Goal: Contribute content

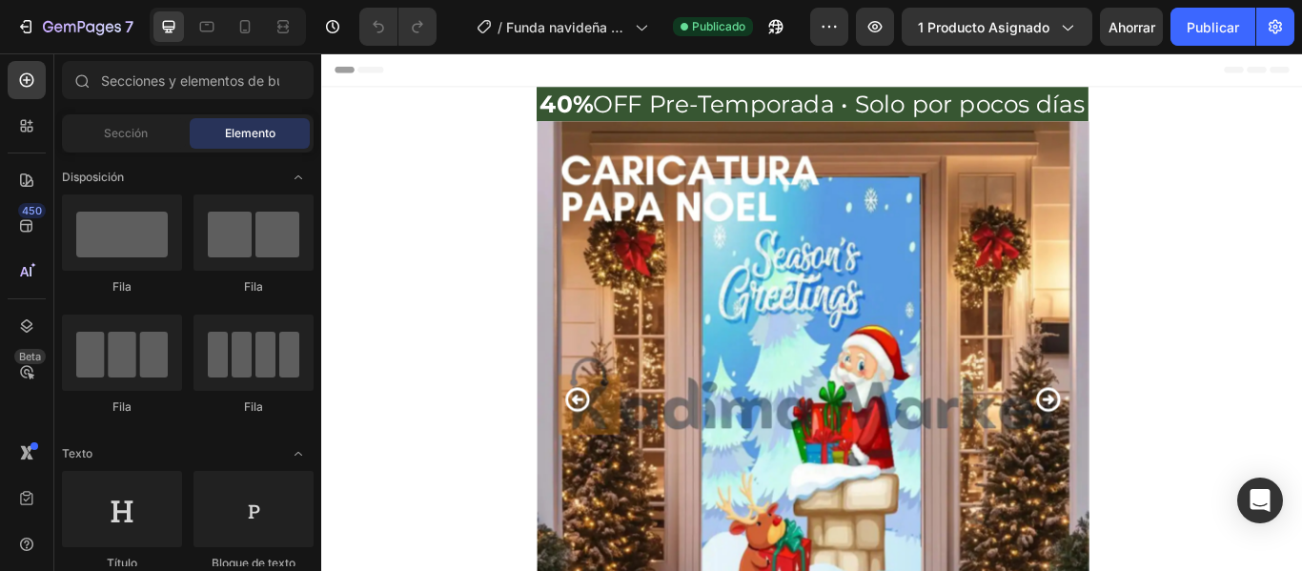
click at [751, 443] on img at bounding box center [893, 453] width 643 height 643
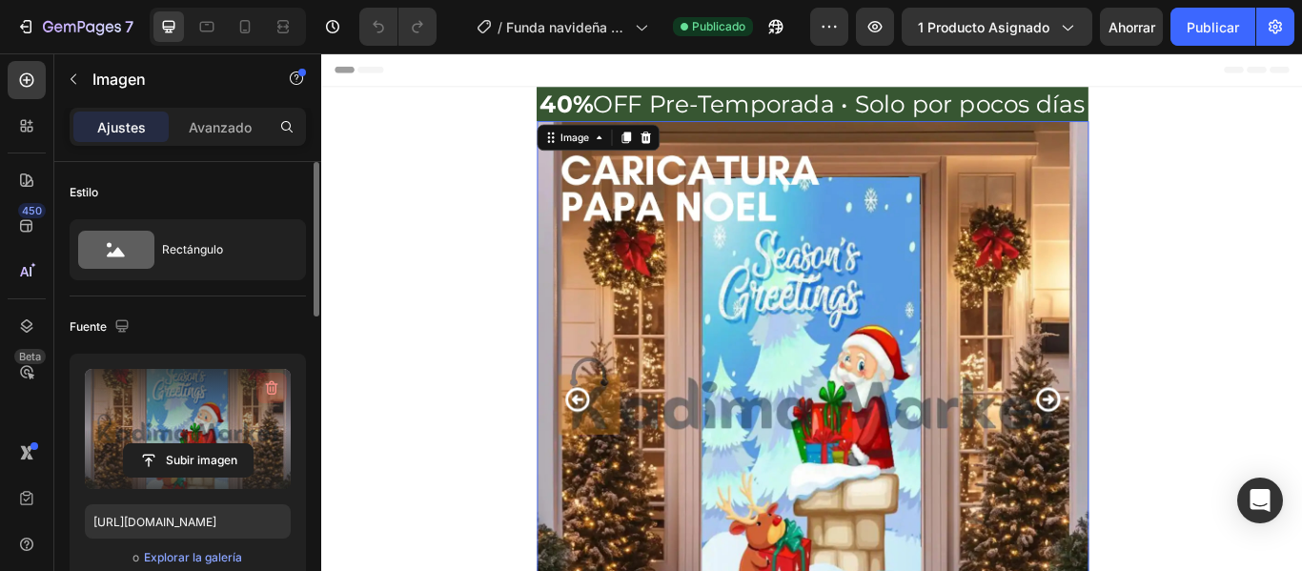
click at [272, 385] on icon "button" at bounding box center [271, 387] width 19 height 19
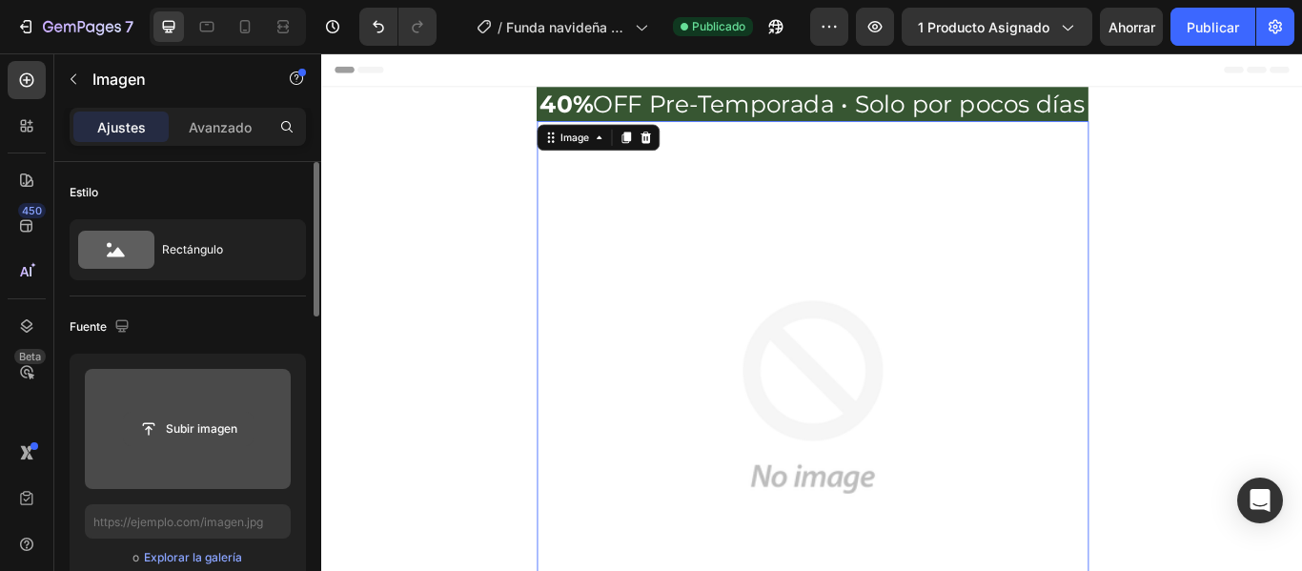
click at [225, 431] on input "file" at bounding box center [188, 429] width 129 height 32
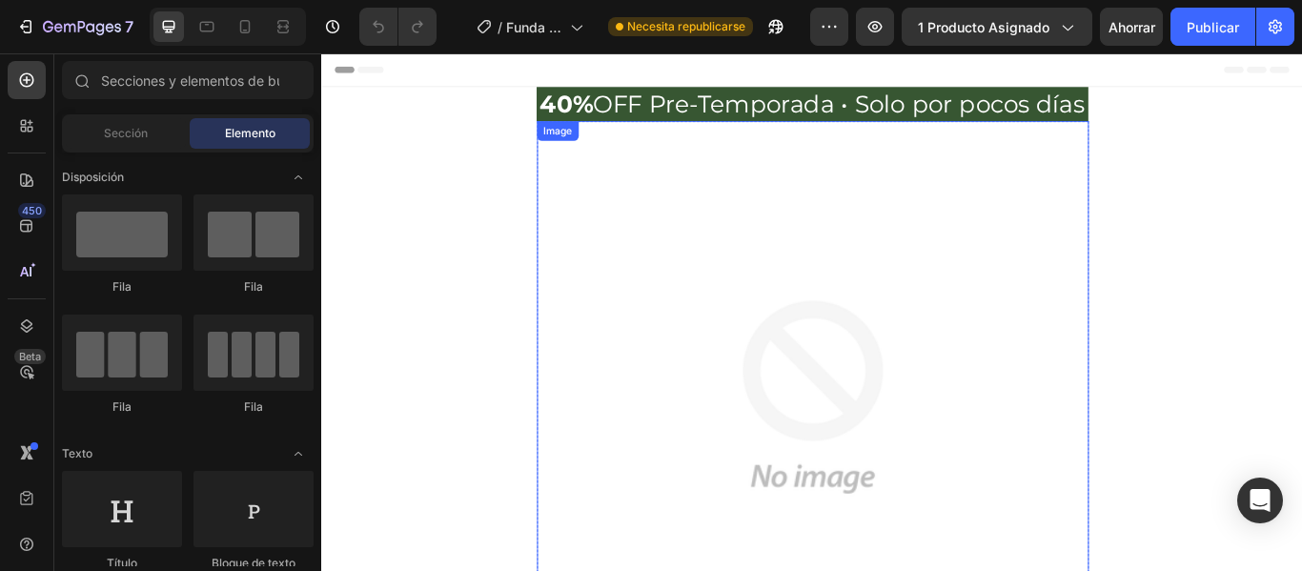
click at [797, 352] on img at bounding box center [893, 453] width 643 height 643
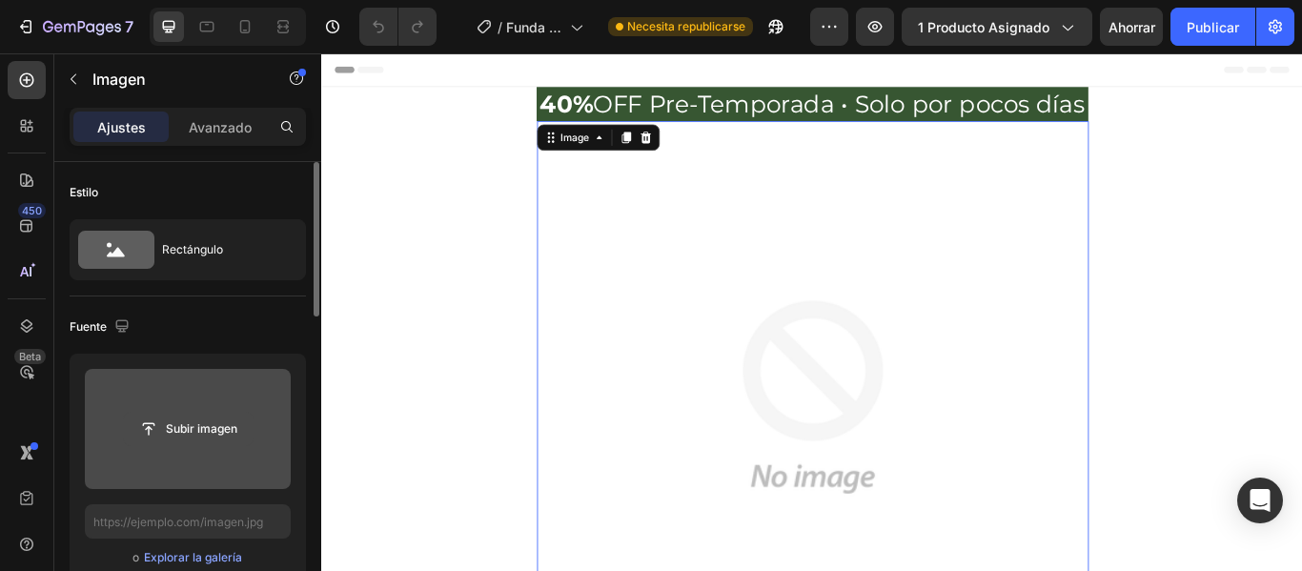
click at [214, 424] on input "file" at bounding box center [188, 429] width 129 height 32
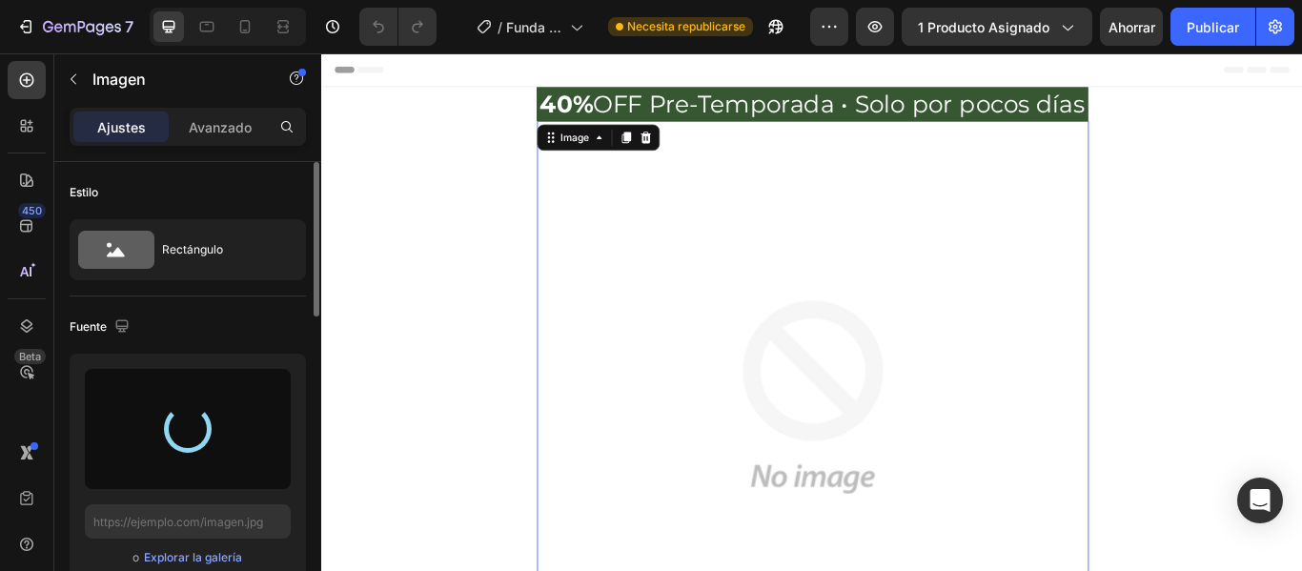
type input "https://cdn.shopify.com/s/files/1/0939/3297/8458/files/gempages_564854815843157…"
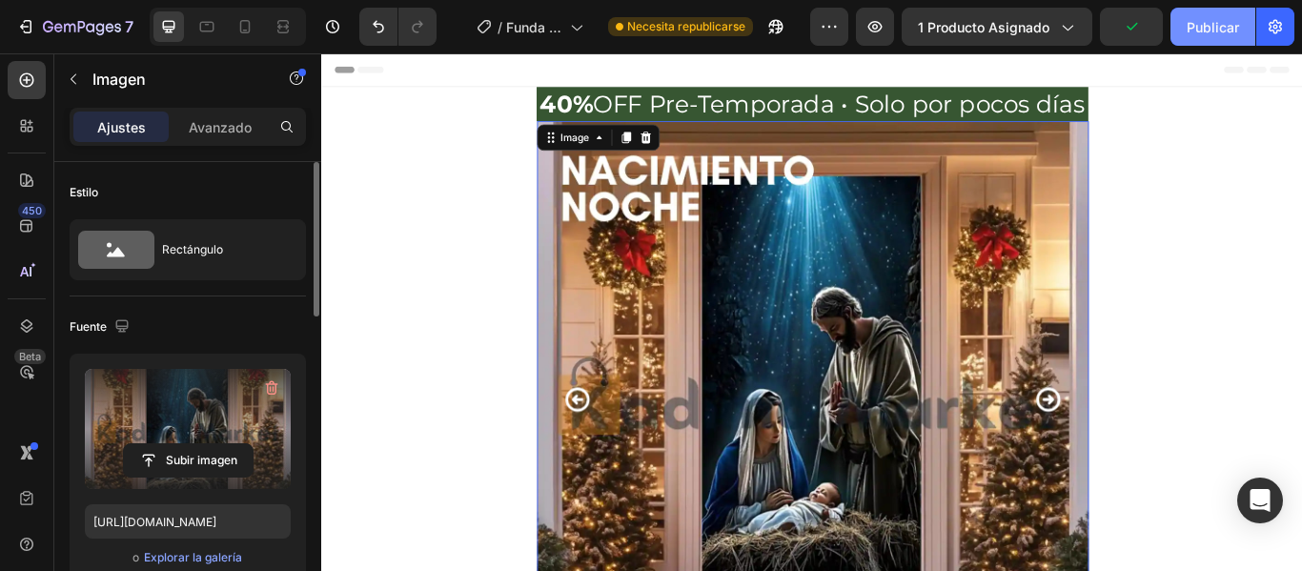
click at [1193, 30] on font "Publicar" at bounding box center [1213, 27] width 52 height 16
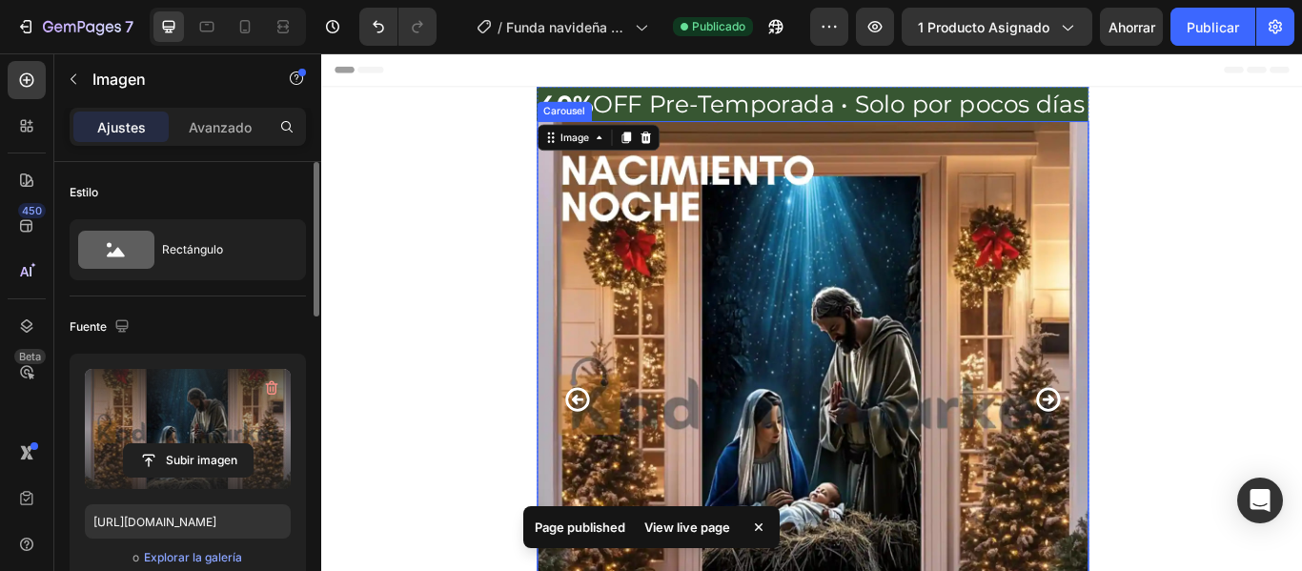
click at [1167, 442] on icon "Carousel Next Arrow" at bounding box center [1167, 456] width 33 height 33
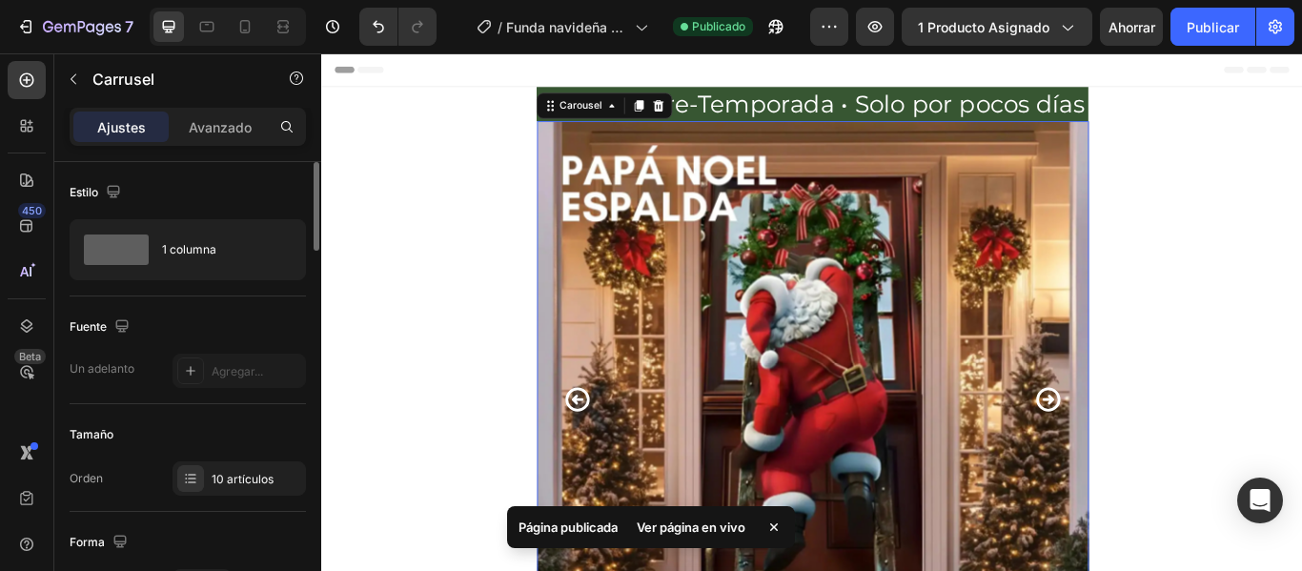
click at [1167, 442] on icon "Carousel Next Arrow" at bounding box center [1167, 456] width 33 height 33
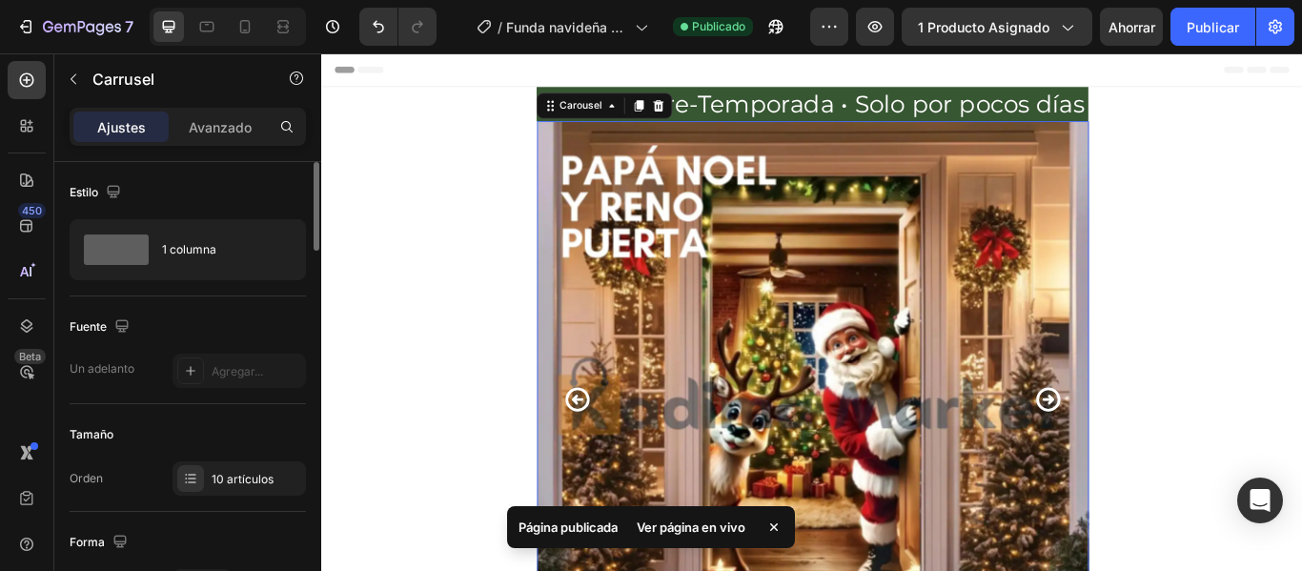
click at [1167, 442] on icon "Carousel Next Arrow" at bounding box center [1167, 456] width 33 height 33
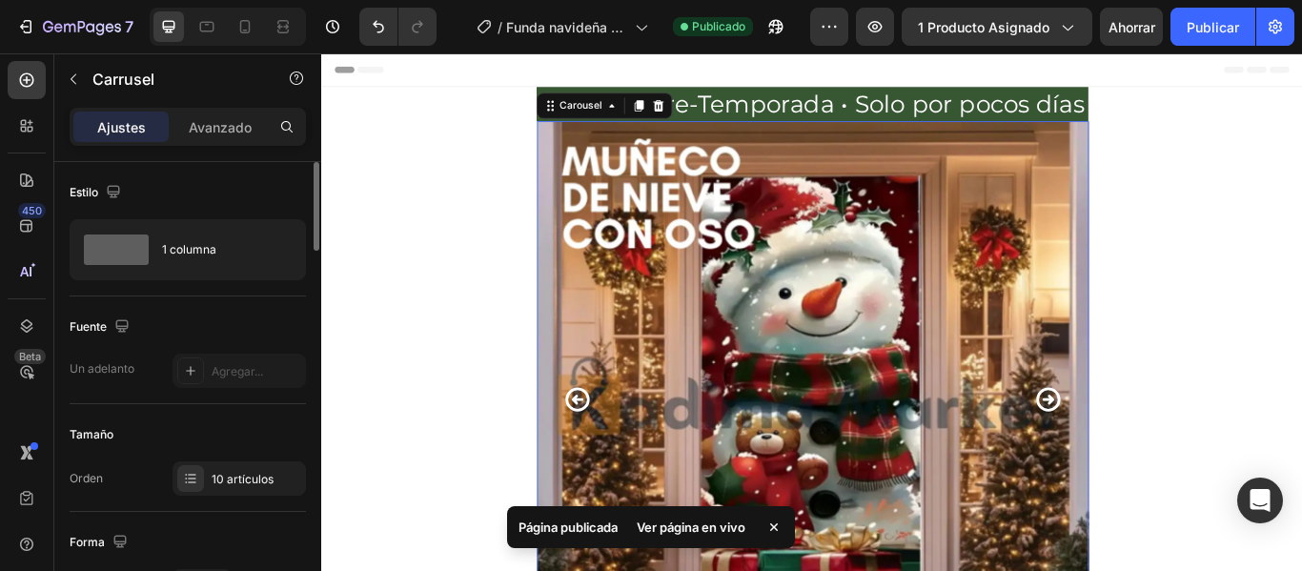
click at [1167, 442] on icon "Carousel Next Arrow" at bounding box center [1167, 456] width 33 height 33
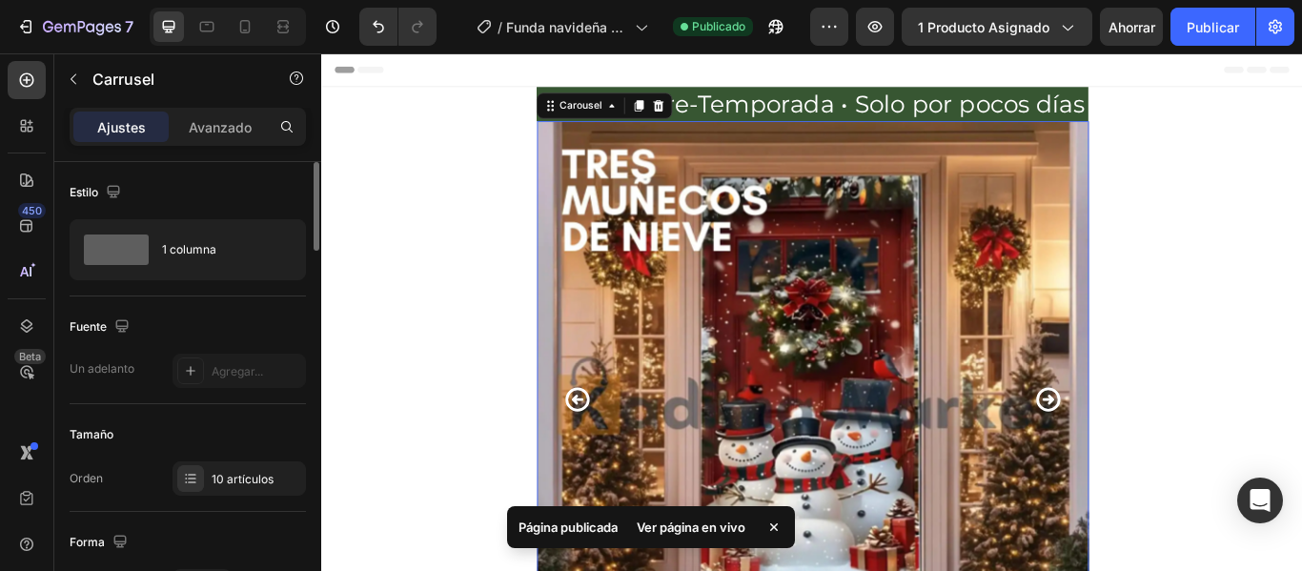
click at [1167, 442] on icon "Carousel Next Arrow" at bounding box center [1167, 456] width 33 height 33
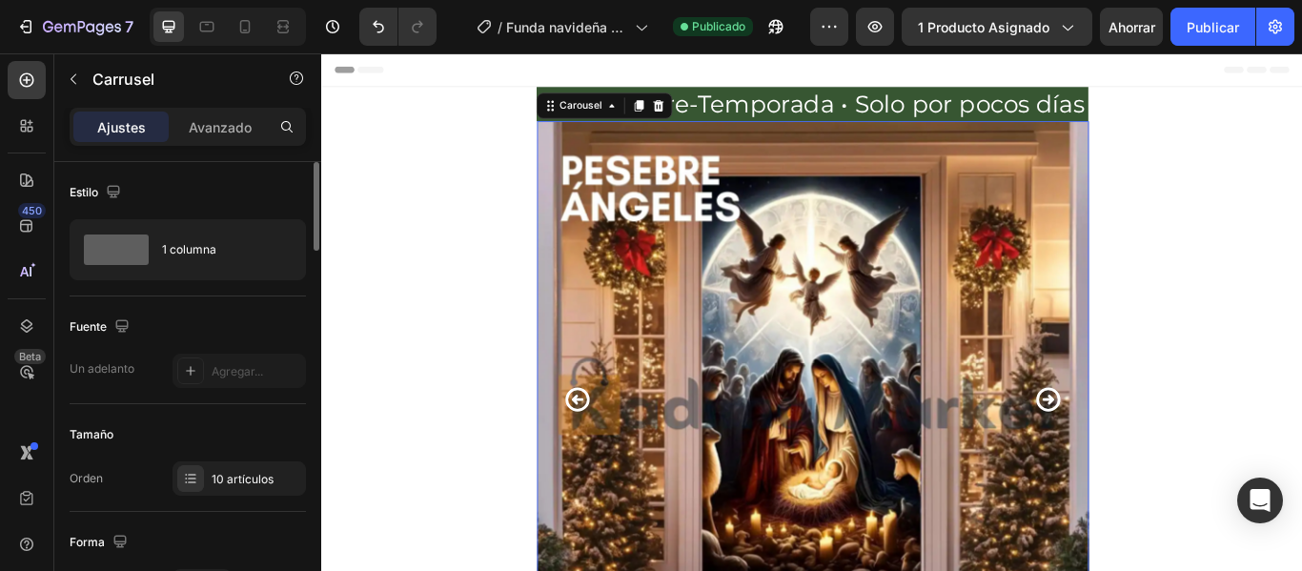
click at [1167, 442] on icon "Carousel Next Arrow" at bounding box center [1167, 456] width 33 height 33
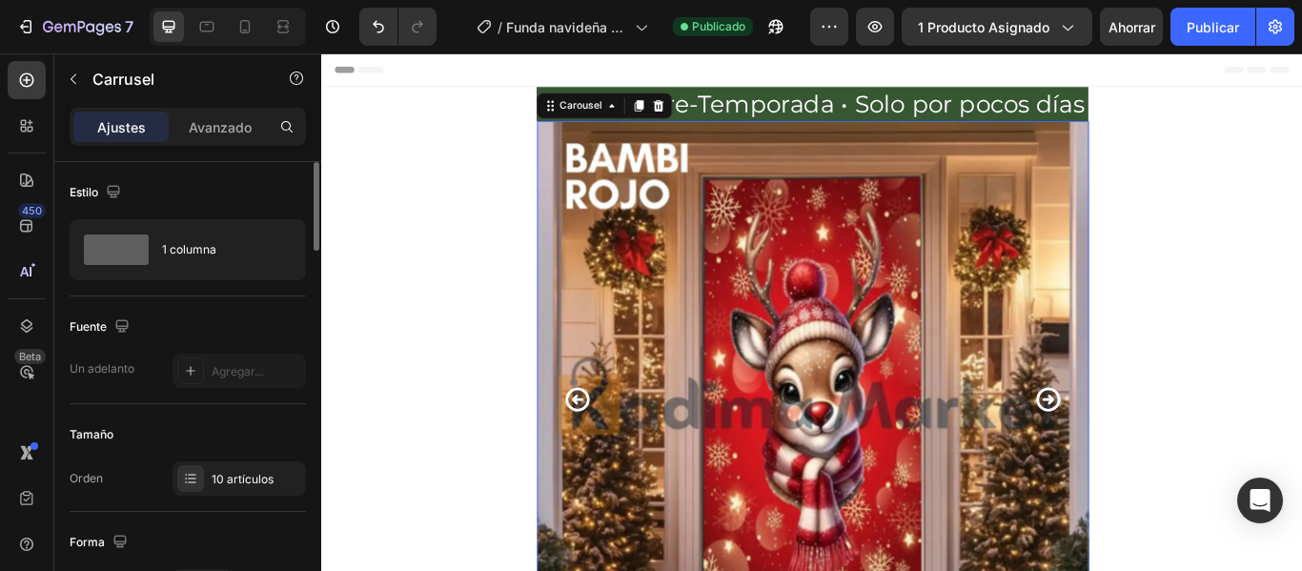
click at [1167, 442] on icon "Carousel Next Arrow" at bounding box center [1167, 456] width 33 height 33
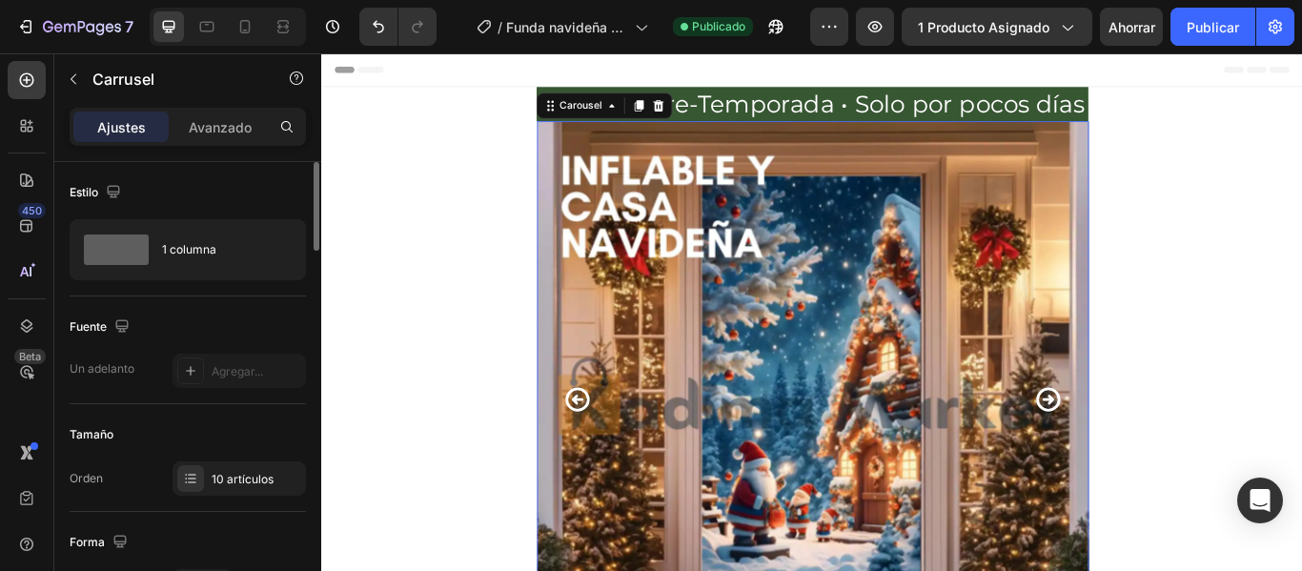
click at [1167, 443] on icon "Carousel Next Arrow" at bounding box center [1167, 456] width 33 height 33
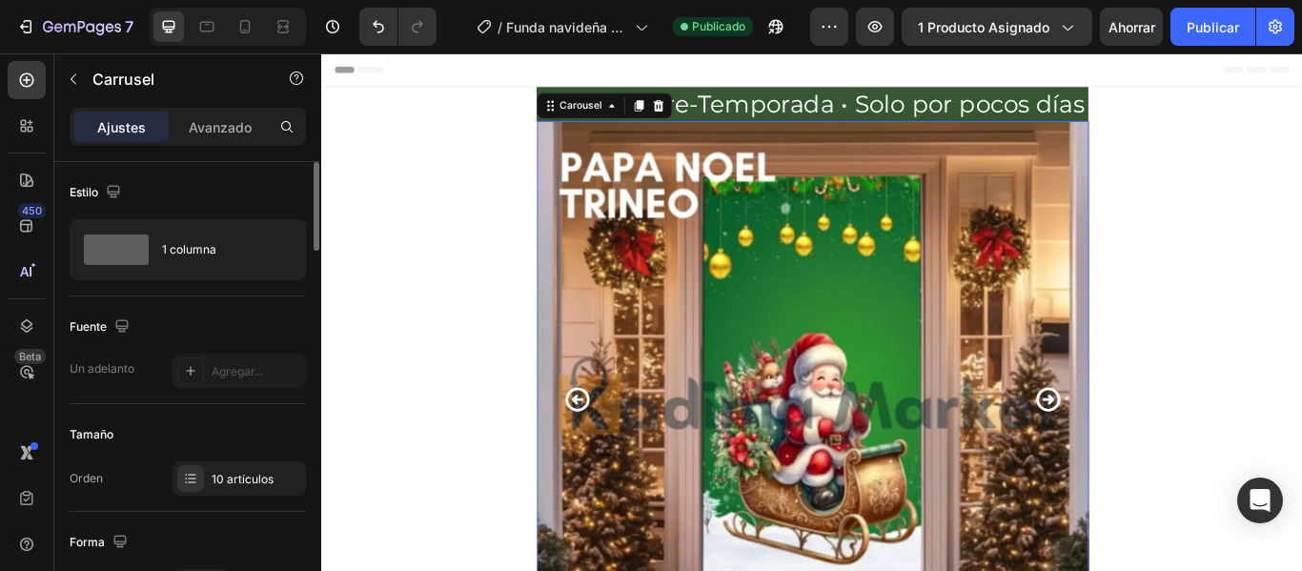
click at [1167, 443] on icon "Carousel Next Arrow" at bounding box center [1167, 456] width 33 height 33
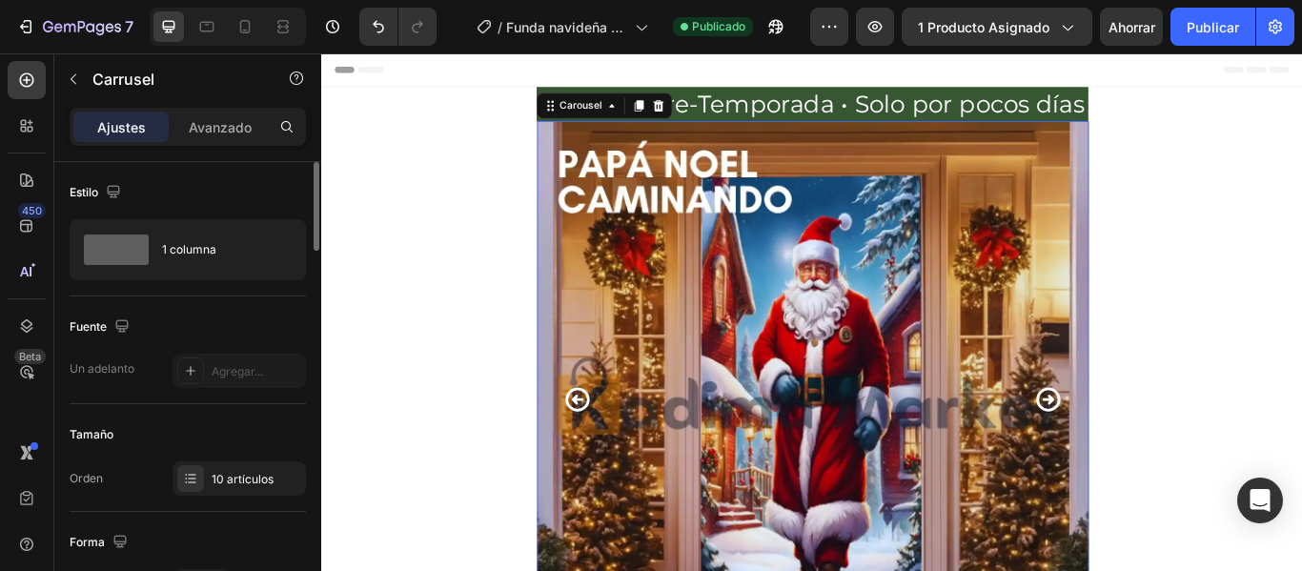
click at [626, 453] on icon "Carousel Back Arrow" at bounding box center [618, 456] width 33 height 33
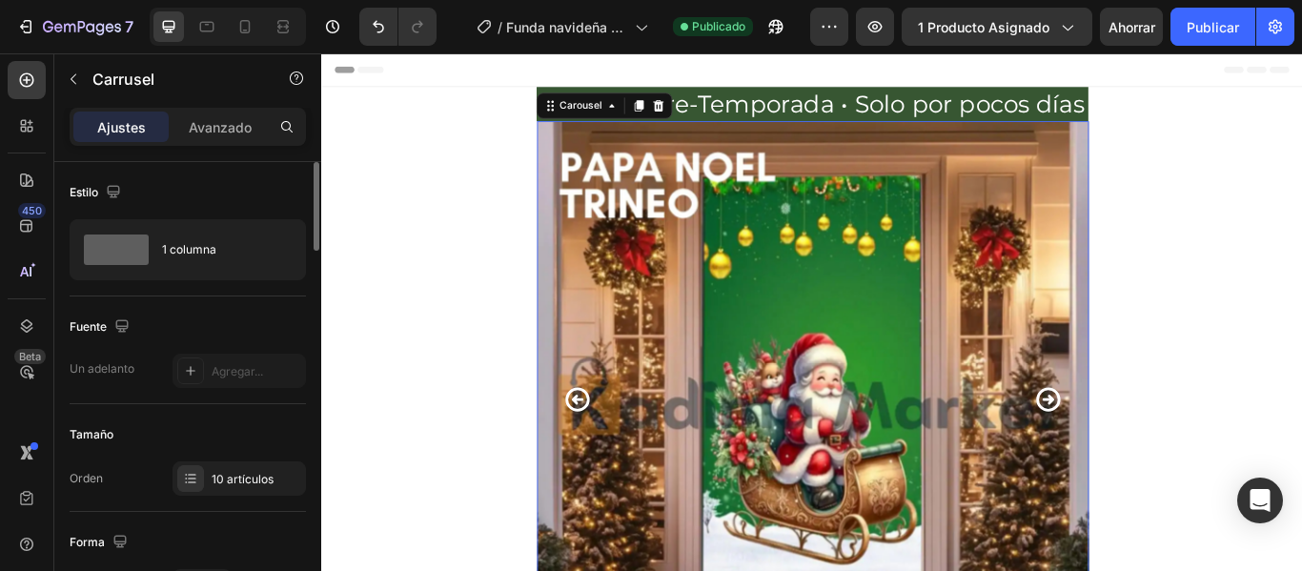
click at [616, 456] on icon "Carousel Back Arrow" at bounding box center [618, 457] width 29 height 29
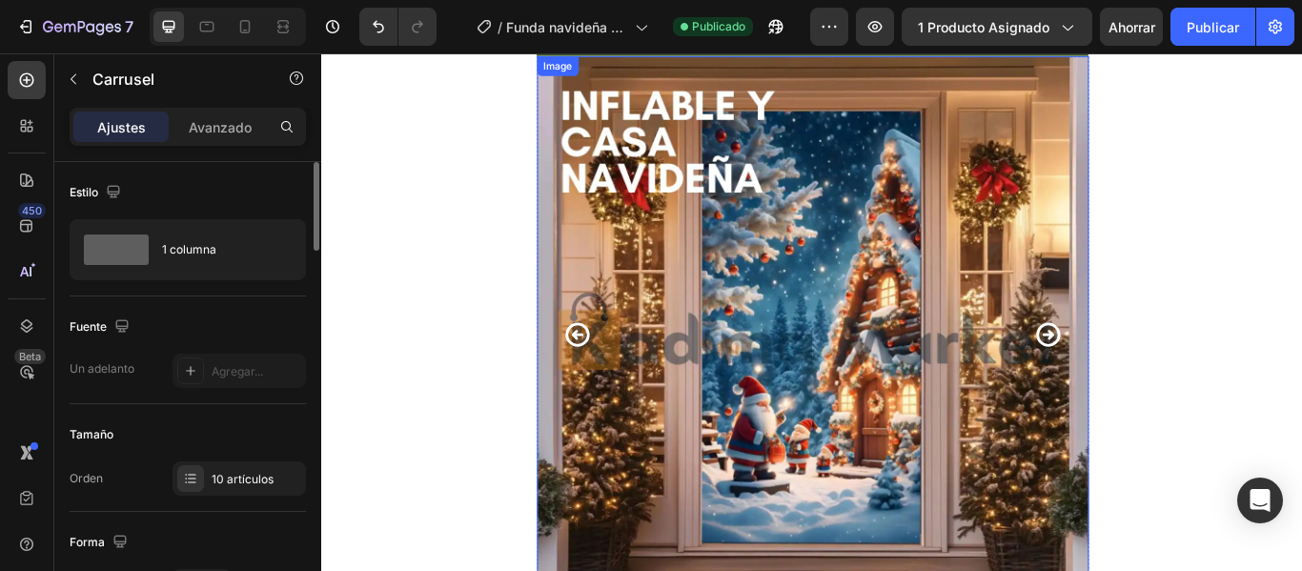
scroll to position [191, 0]
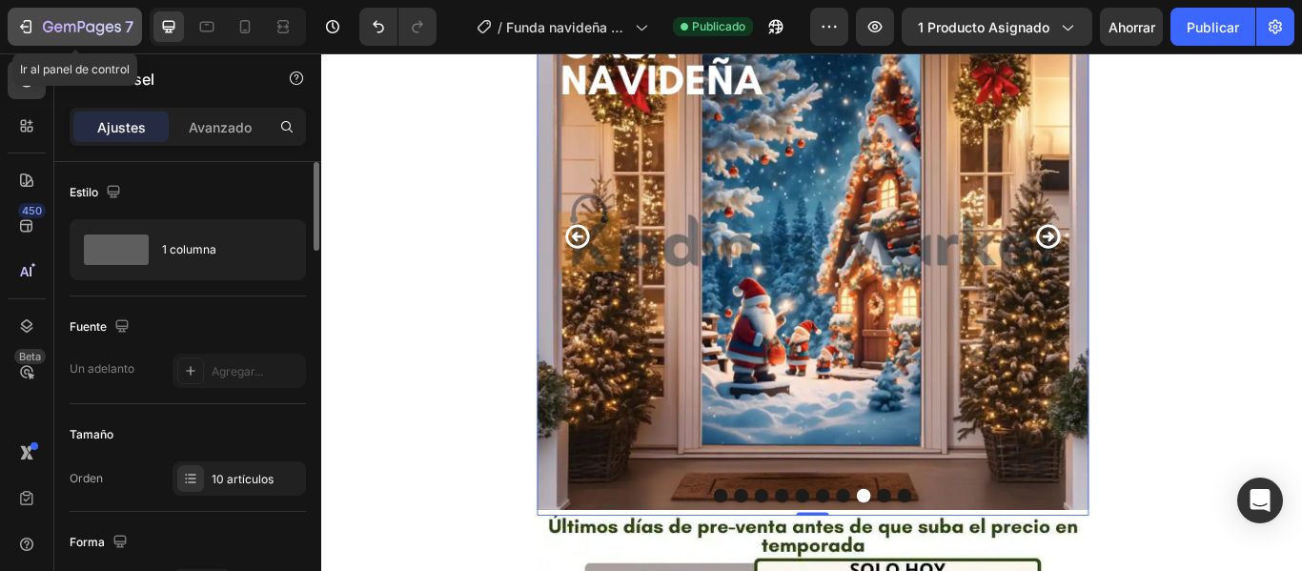
click at [28, 28] on icon "button" at bounding box center [25, 26] width 19 height 19
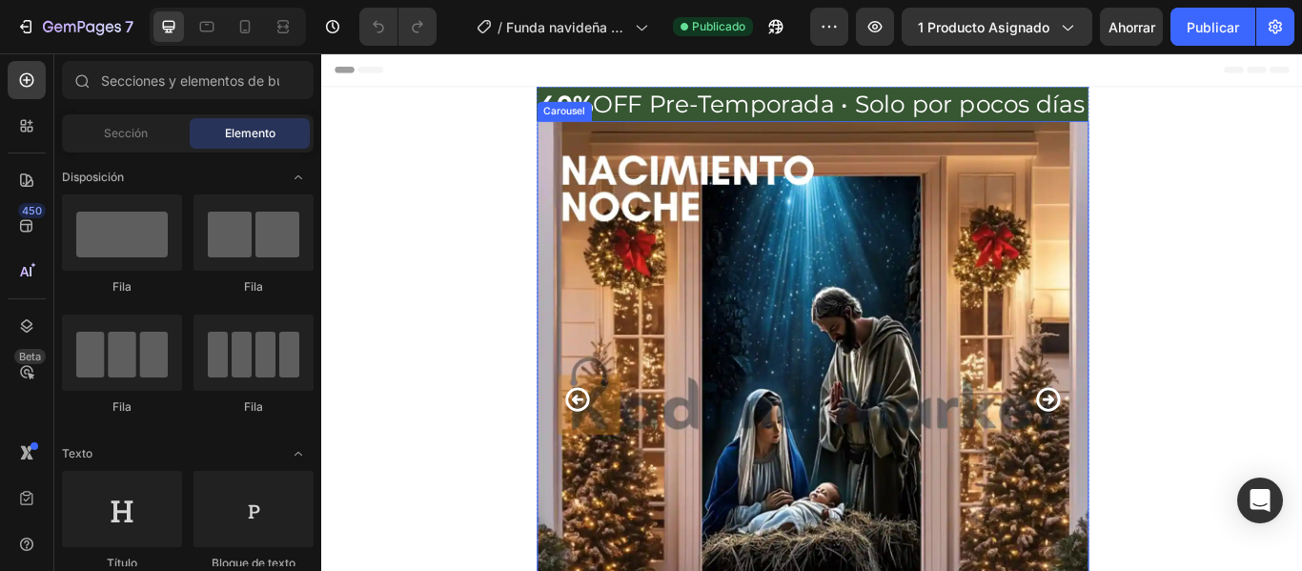
click at [1159, 451] on icon "Carousel Next Arrow" at bounding box center [1167, 456] width 33 height 33
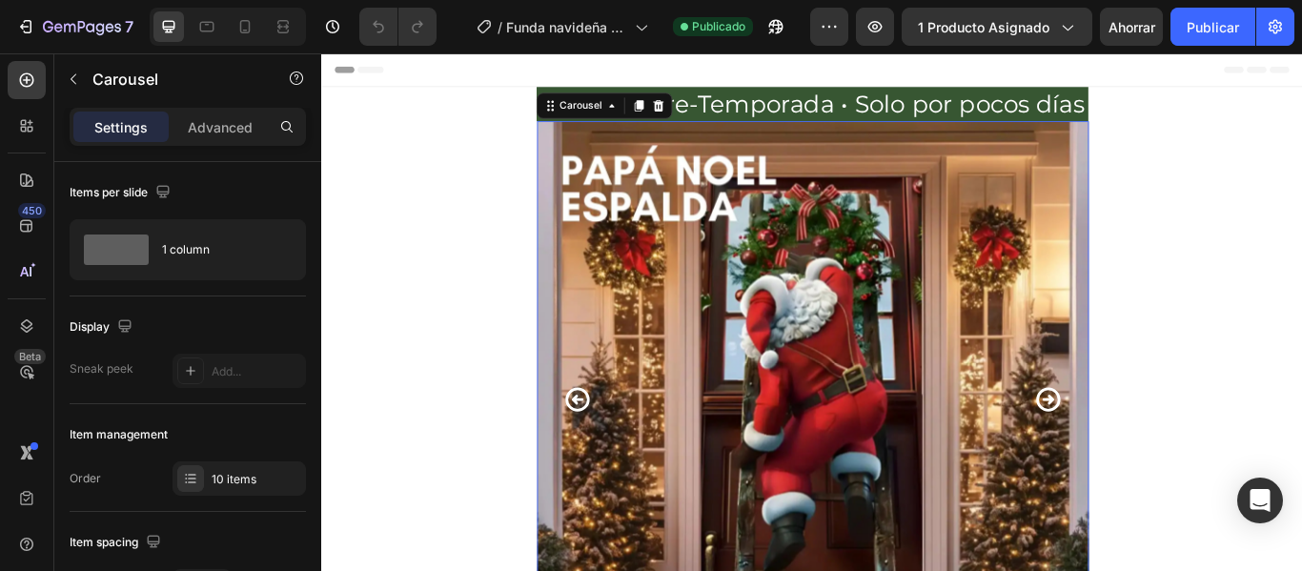
click at [1165, 459] on icon "Carousel Next Arrow" at bounding box center [1167, 457] width 29 height 29
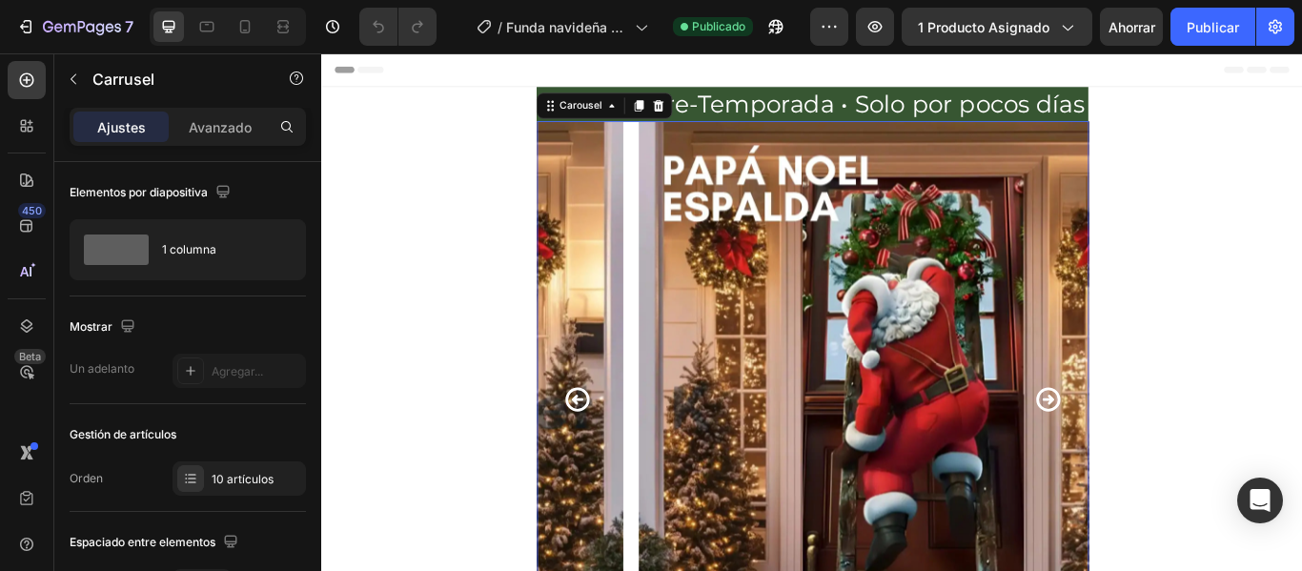
click at [1165, 459] on icon "Carousel Next Arrow" at bounding box center [1167, 457] width 29 height 29
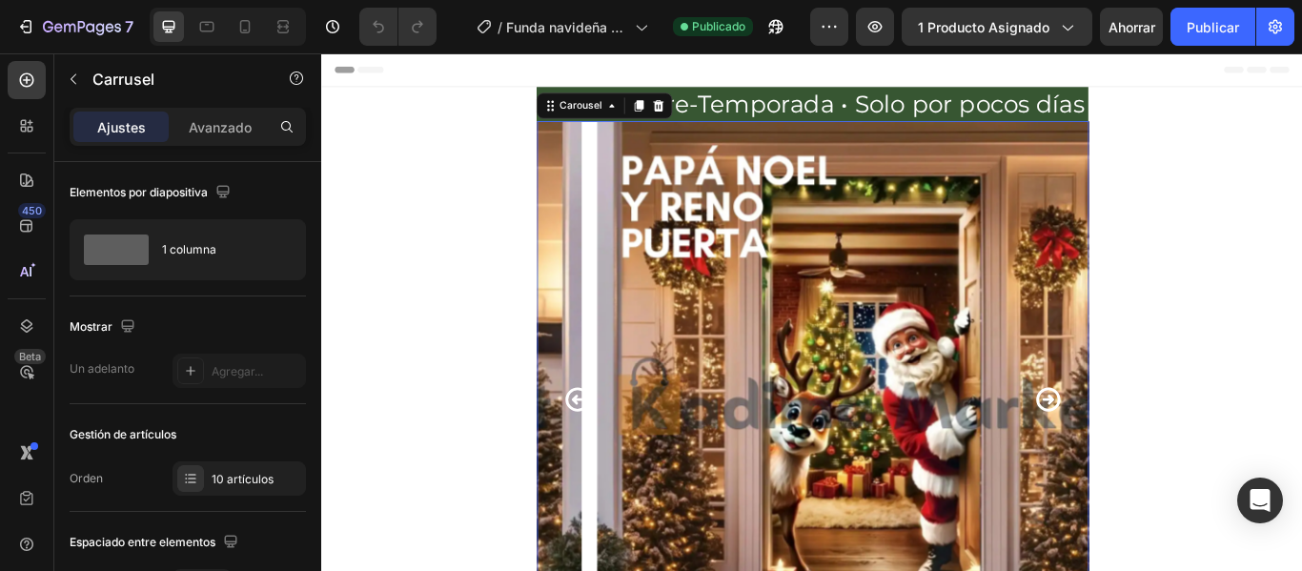
click at [1165, 459] on icon "Carousel Next Arrow" at bounding box center [1167, 457] width 29 height 29
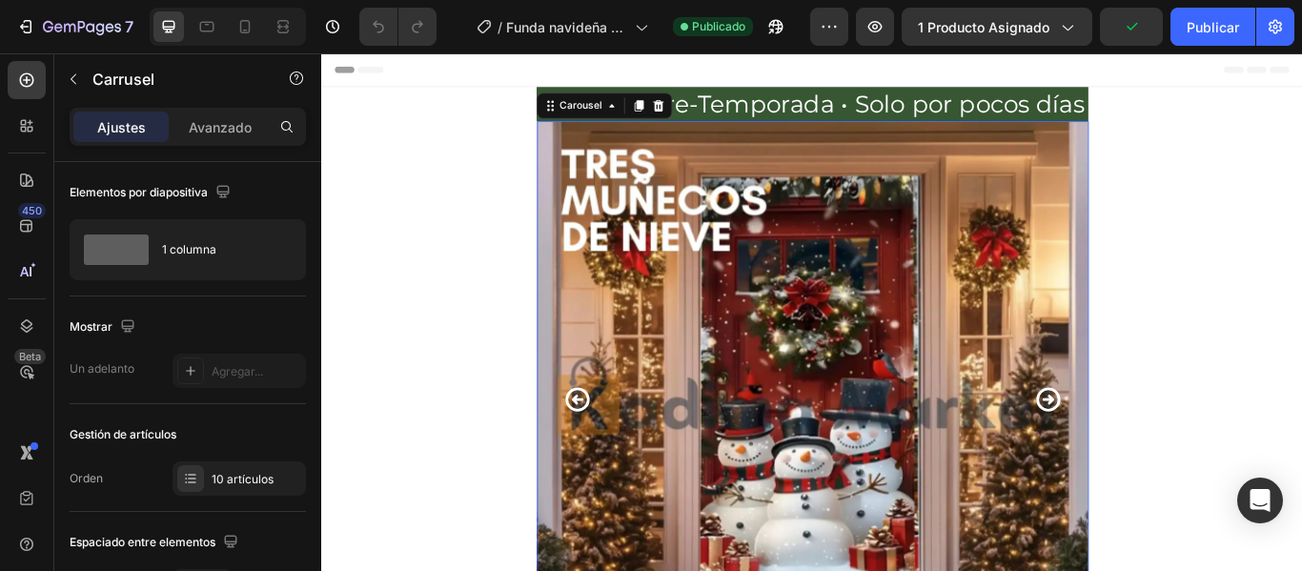
click at [1165, 459] on icon "Carousel Next Arrow" at bounding box center [1167, 457] width 29 height 29
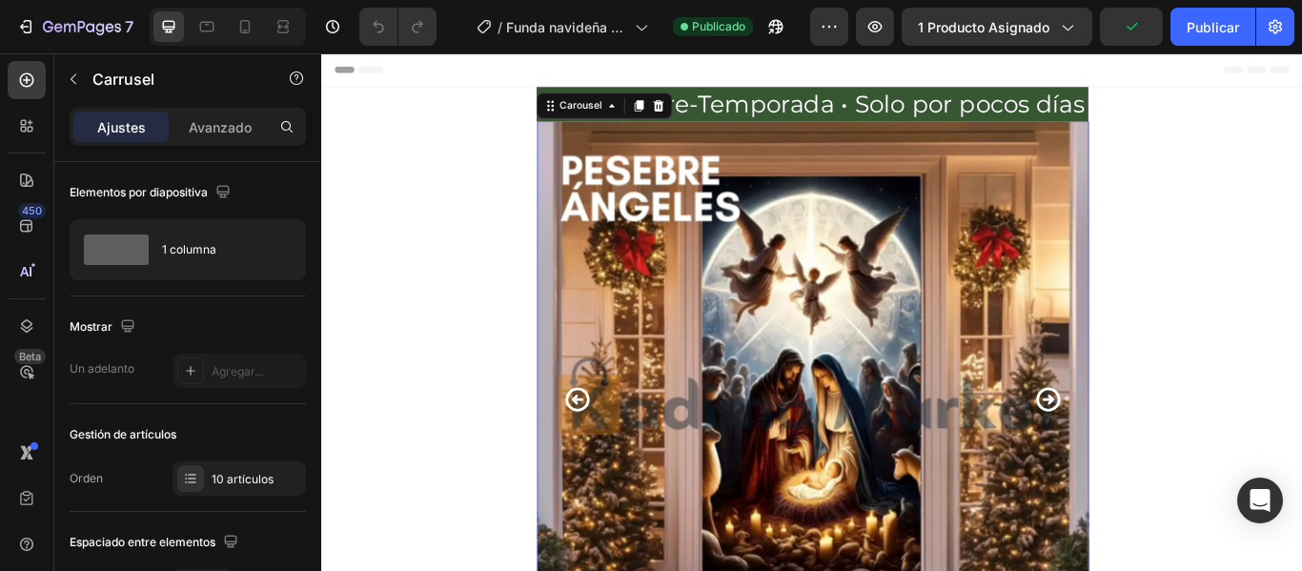
click at [1166, 462] on icon "Carousel Next Arrow" at bounding box center [1167, 456] width 33 height 33
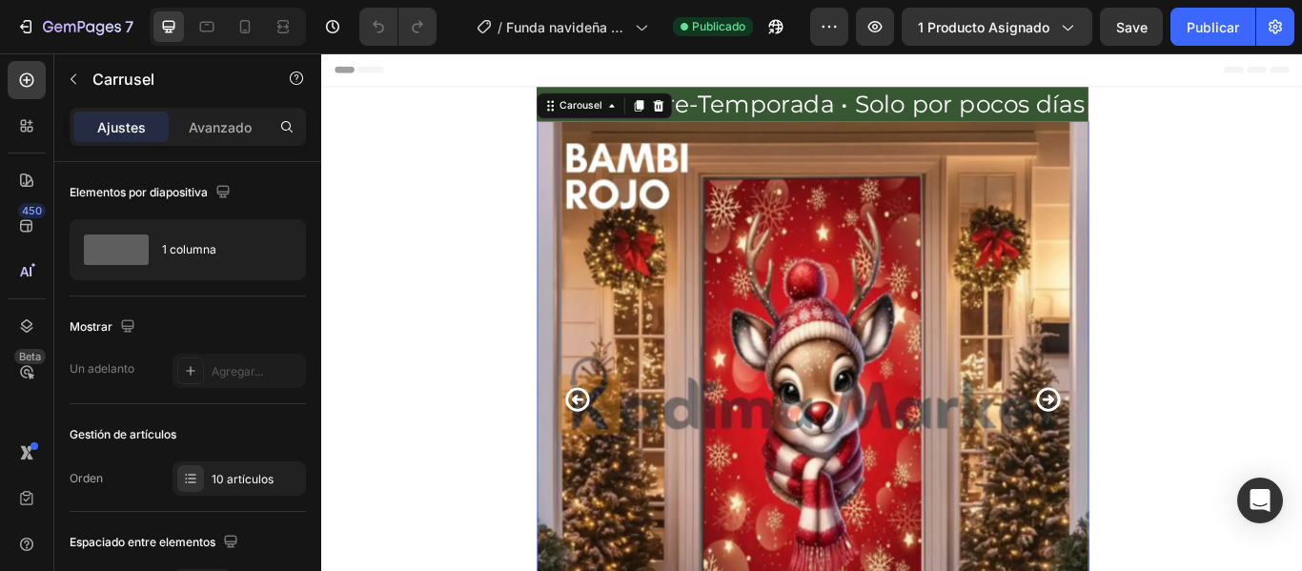
click at [1166, 462] on icon "Carousel Next Arrow" at bounding box center [1167, 456] width 33 height 33
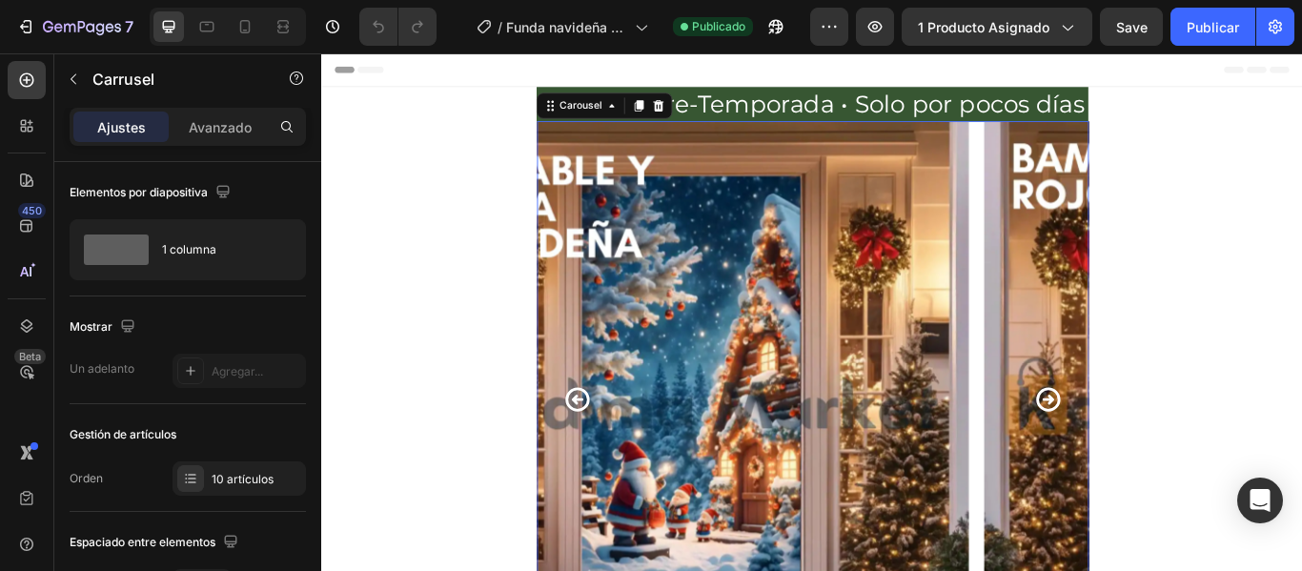
click at [1166, 462] on icon "Carousel Next Arrow" at bounding box center [1167, 456] width 33 height 33
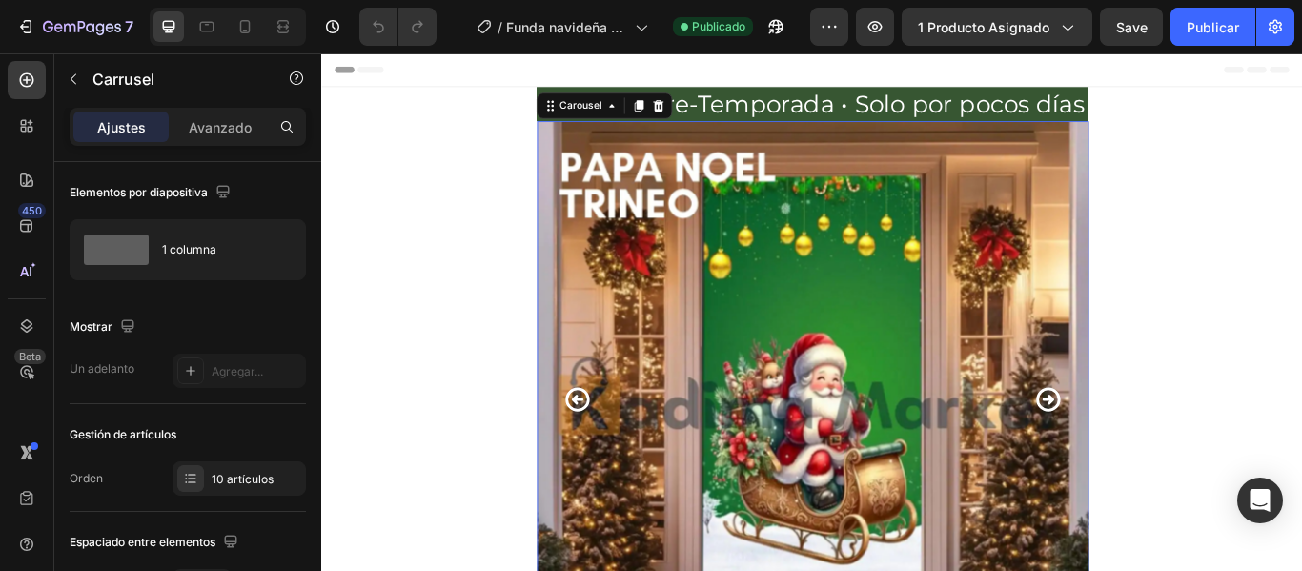
click at [605, 451] on icon "Carousel Back Arrow" at bounding box center [618, 456] width 33 height 33
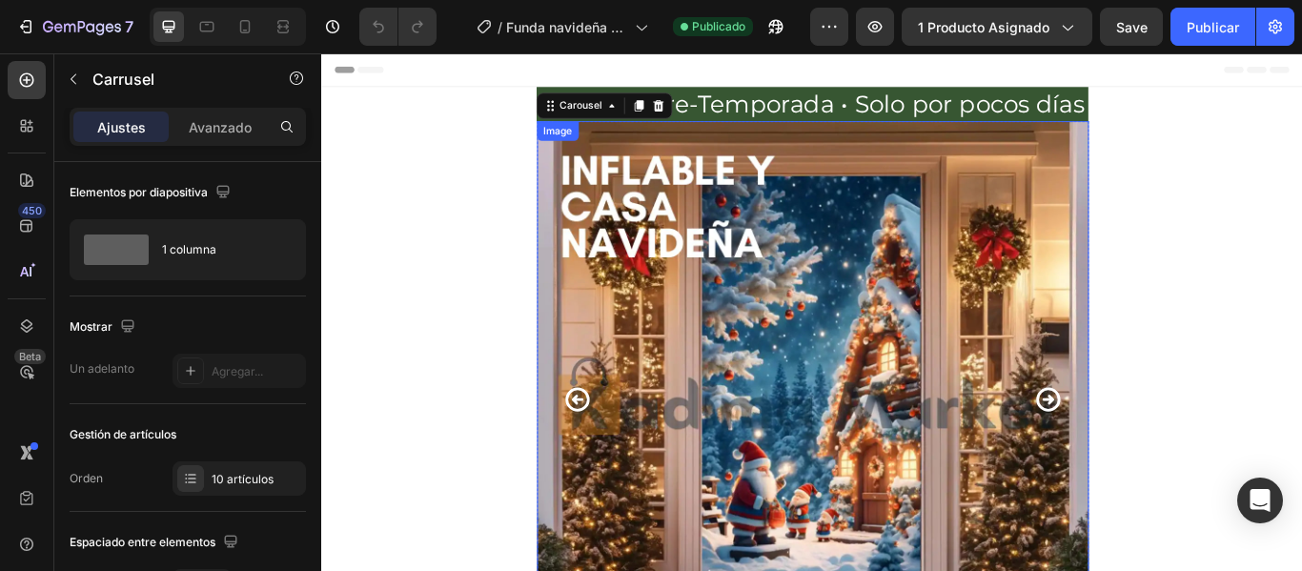
click at [755, 343] on img at bounding box center [893, 453] width 643 height 643
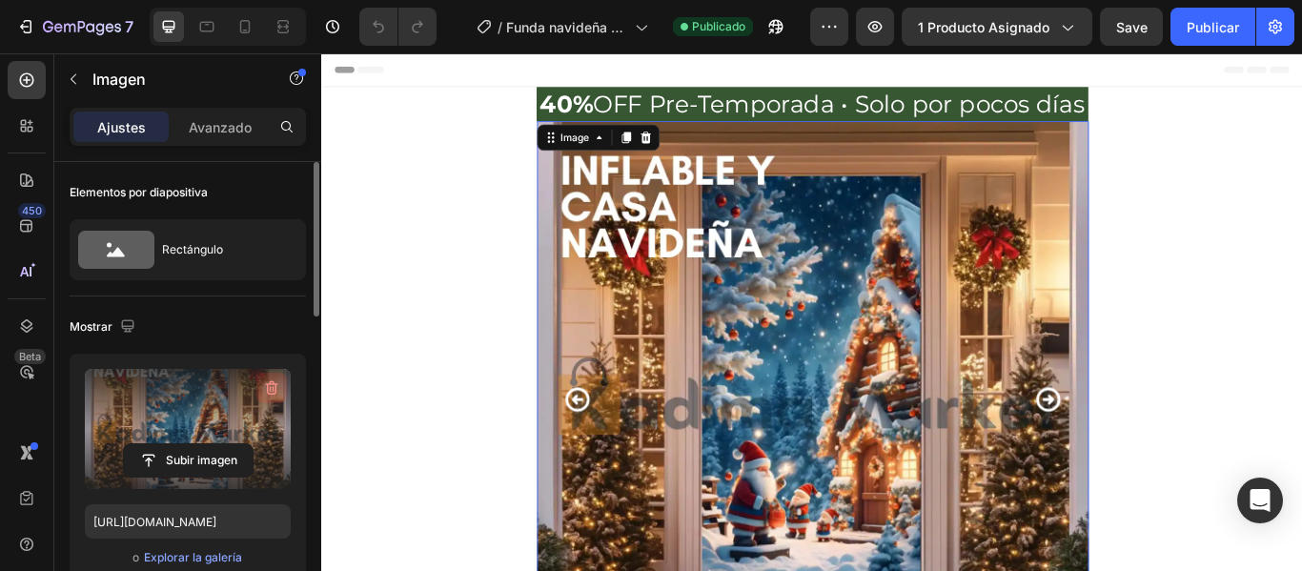
click at [267, 383] on icon "button" at bounding box center [271, 387] width 19 height 19
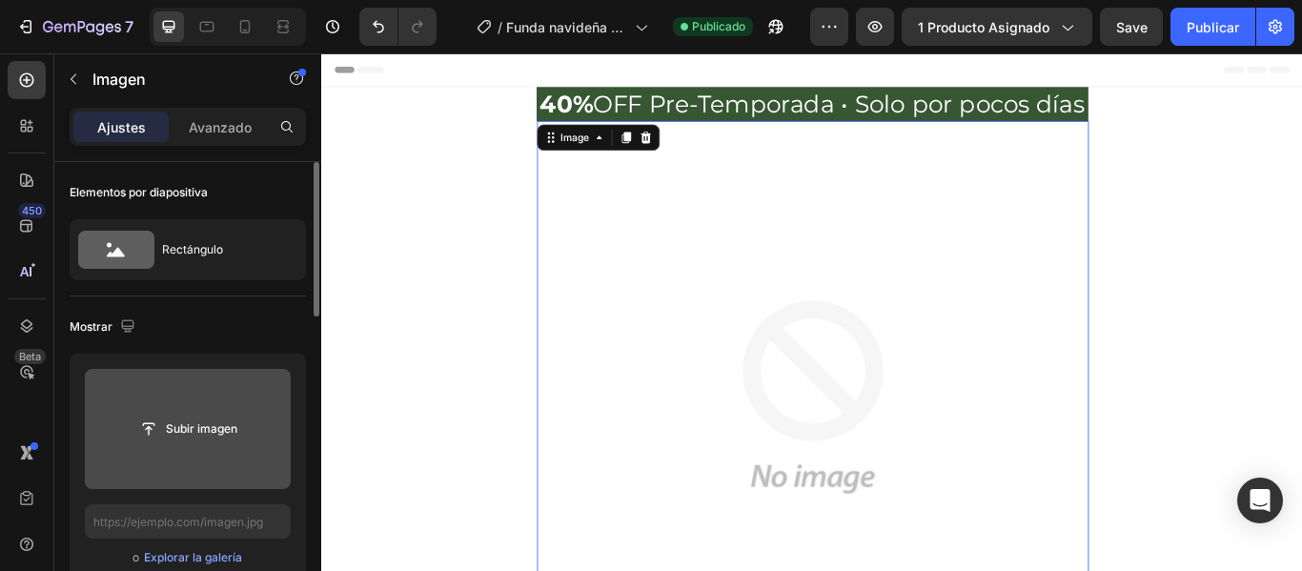
click at [199, 437] on input "file" at bounding box center [188, 429] width 129 height 32
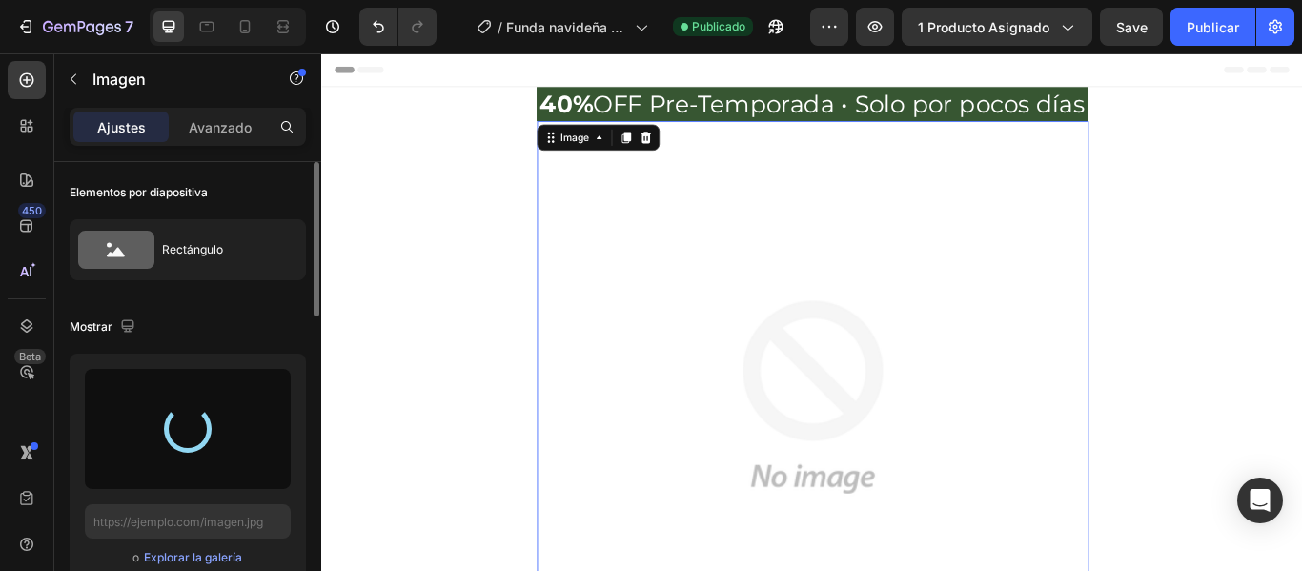
type input "https://cdn.shopify.com/s/files/1/0939/3297/8458/files/gempages_564854815843157…"
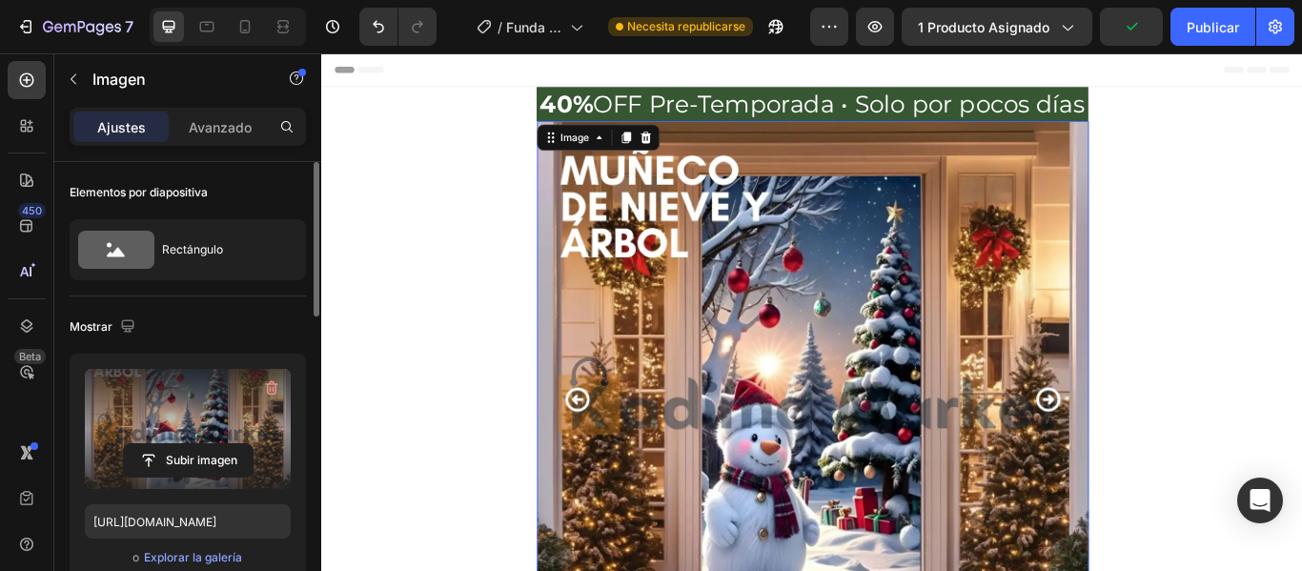
click at [1202, 25] on div "7 Historial de versiones / Funda navideña - Ago 13, 16:44:13 Necesita republica…" at bounding box center [651, 27] width 1302 height 54
click at [1212, 31] on div "7 Historial de versiones / Funda navideña - Ago 13, 16:44:13 Necesita republica…" at bounding box center [651, 27] width 1302 height 54
click at [1205, 30] on div "7 Historial de versiones / Funda navideña - Ago 13, 16:44:13 Necesita republica…" at bounding box center [651, 27] width 1302 height 54
click at [1228, 26] on div "7 Historial de versiones / Funda navideña - Ago 13, 16:44:13 Necesita republica…" at bounding box center [651, 27] width 1302 height 54
click at [1130, 29] on div "7 Historial de versiones / Funda navideña - Ago 13, 16:44:13 Necesita republica…" at bounding box center [651, 27] width 1302 height 54
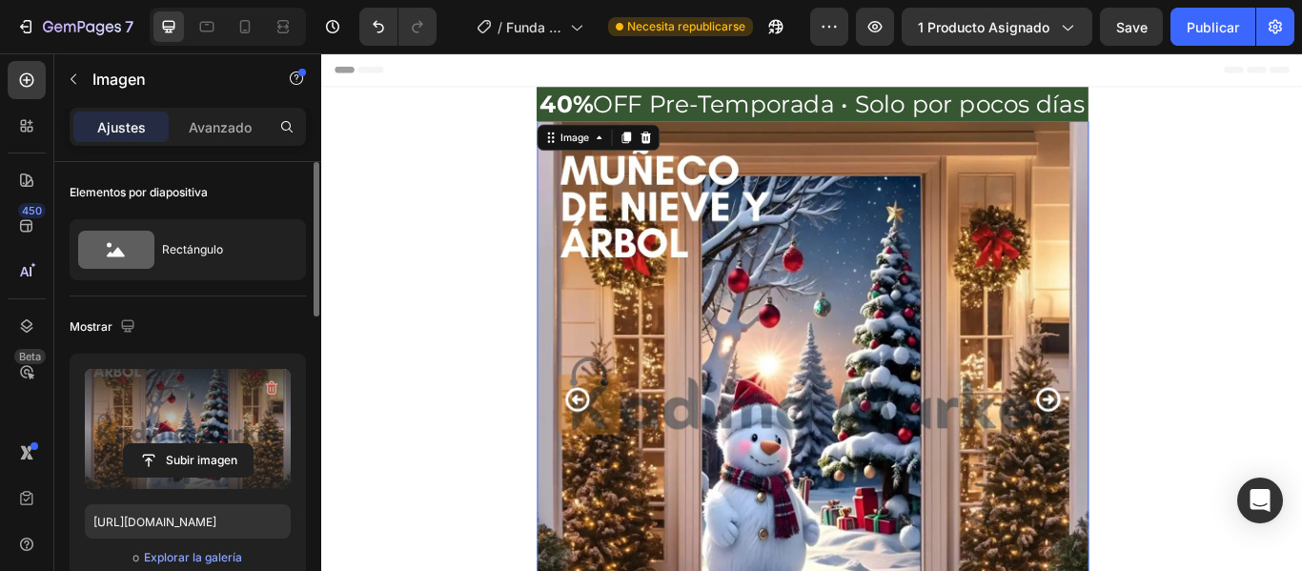
click at [1124, 39] on div "7 Historial de versiones / Funda navideña - Ago 13, 16:44:13 Necesita republica…" at bounding box center [651, 27] width 1302 height 54
click at [1202, 27] on div "7 Historial de versiones / Funda navideña - Ago 13, 16:44:13 Necesita republica…" at bounding box center [651, 27] width 1302 height 54
click at [1203, 28] on div "7 Historial de versiones / Funda navideña - Ago 13, 16:44:13 Necesita republica…" at bounding box center [651, 27] width 1302 height 54
click at [1202, 28] on div "7 Historial de versiones / Funda navideña - Ago 13, 16:44:13 Necesita republica…" at bounding box center [651, 27] width 1302 height 54
click at [1134, 52] on div "7 Historial de versiones / Funda navideña - Ago 13, 16:44:13 Necesita republica…" at bounding box center [651, 27] width 1302 height 54
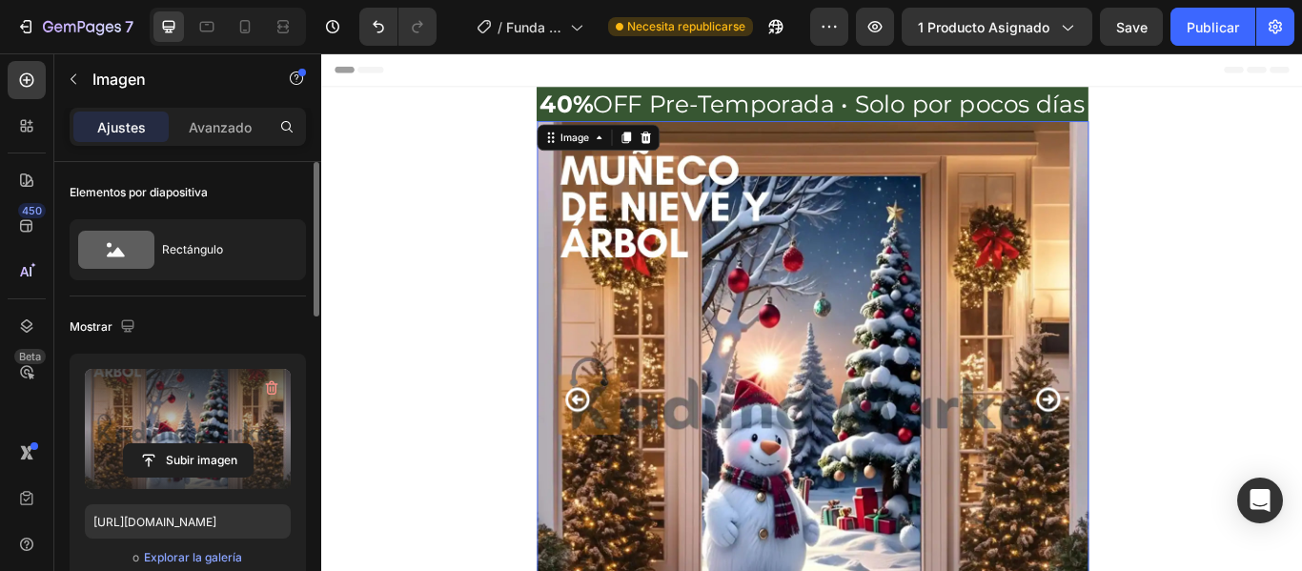
click at [1136, 27] on div "7 Historial de versiones / Funda navideña - Ago 13, 16:44:13 Necesita republica…" at bounding box center [651, 27] width 1302 height 54
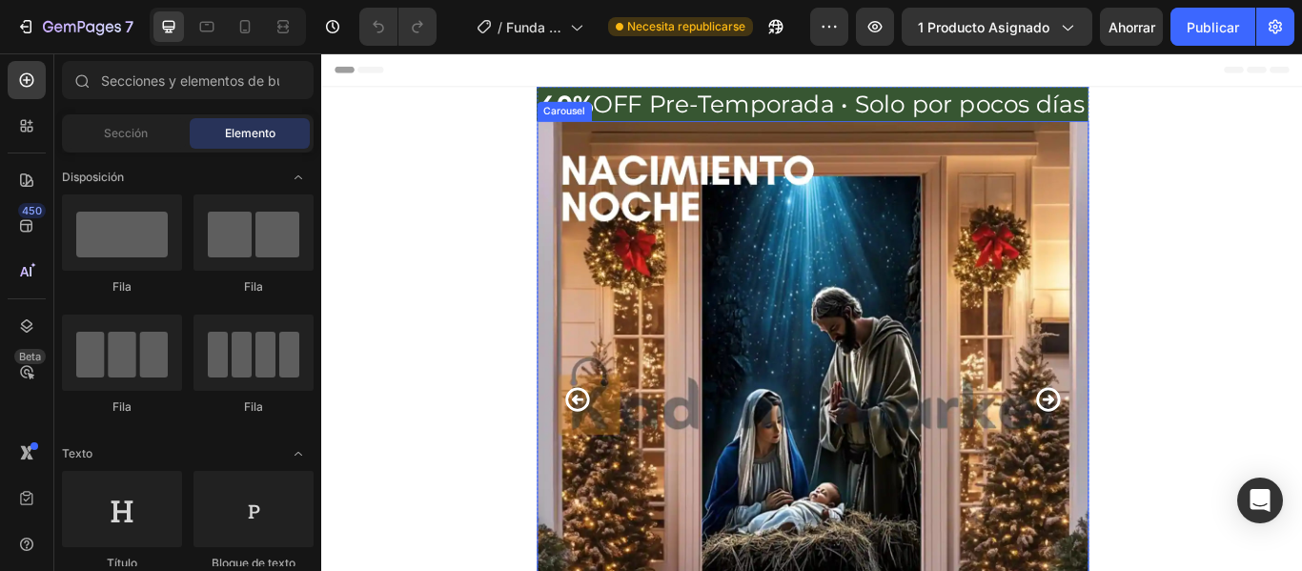
click at [613, 454] on icon "Carousel Back Arrow" at bounding box center [618, 456] width 33 height 33
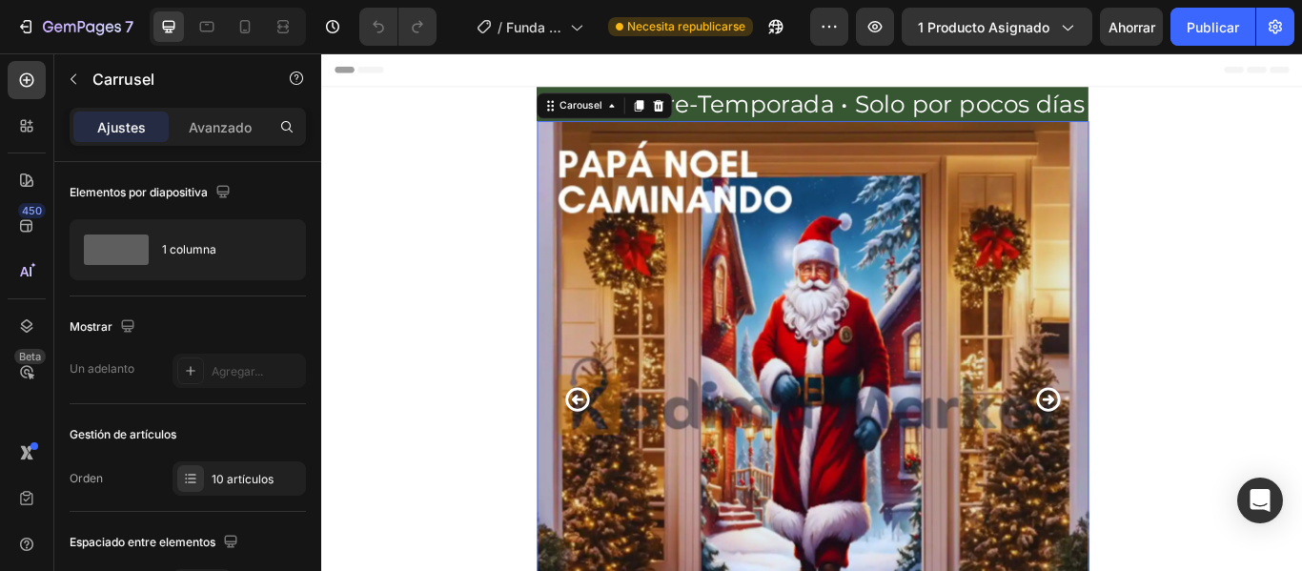
click at [613, 454] on icon "Carousel Back Arrow" at bounding box center [618, 456] width 33 height 33
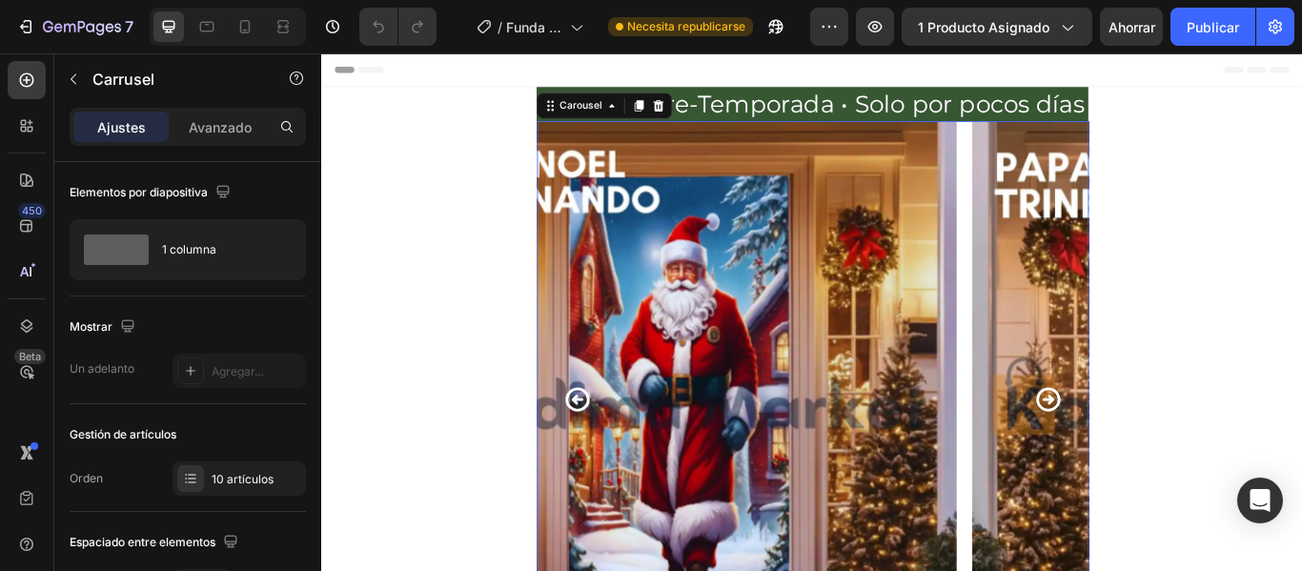
click at [611, 454] on icon "Carousel Back Arrow" at bounding box center [618, 456] width 33 height 33
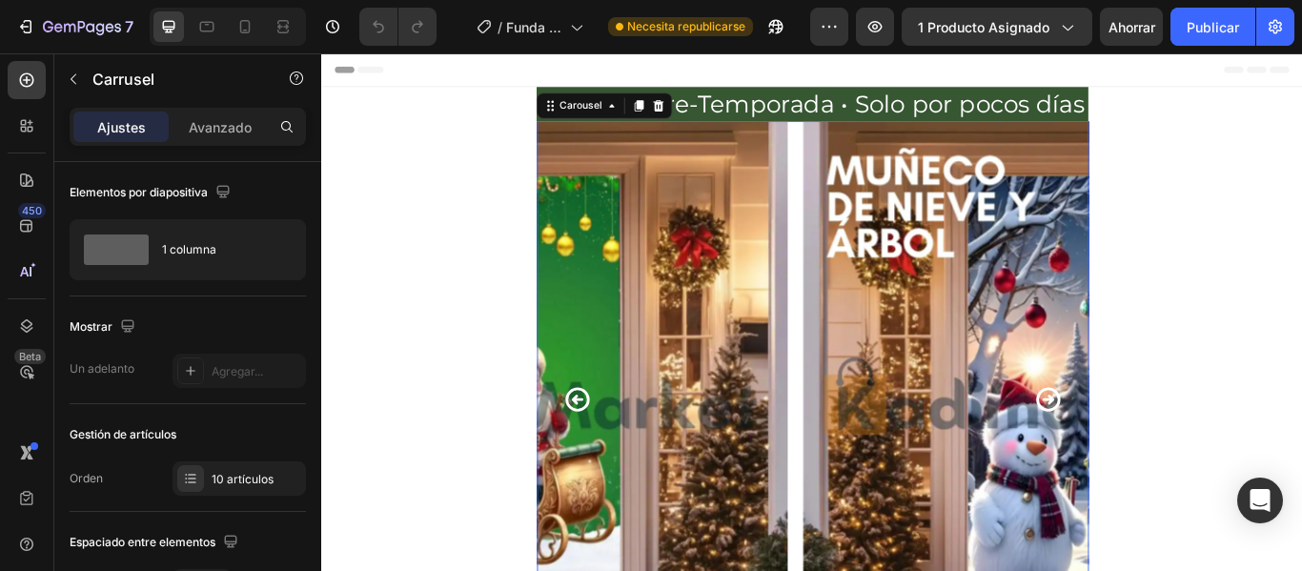
click at [611, 454] on icon "Carousel Back Arrow" at bounding box center [618, 456] width 33 height 33
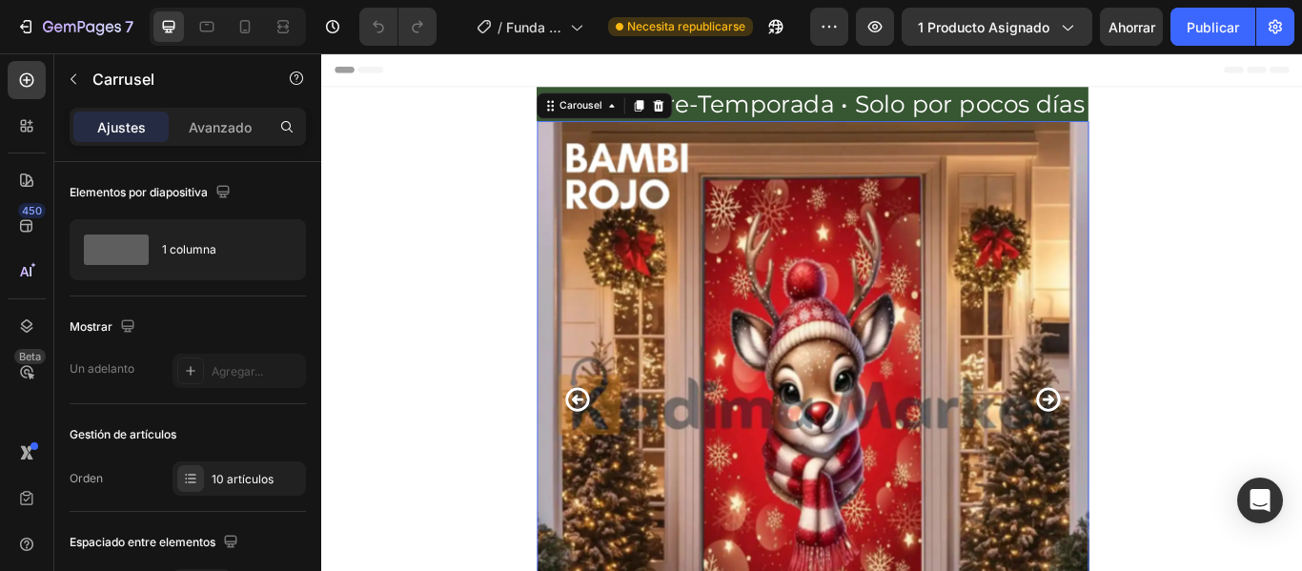
click at [611, 454] on icon "Carousel Back Arrow" at bounding box center [618, 456] width 33 height 33
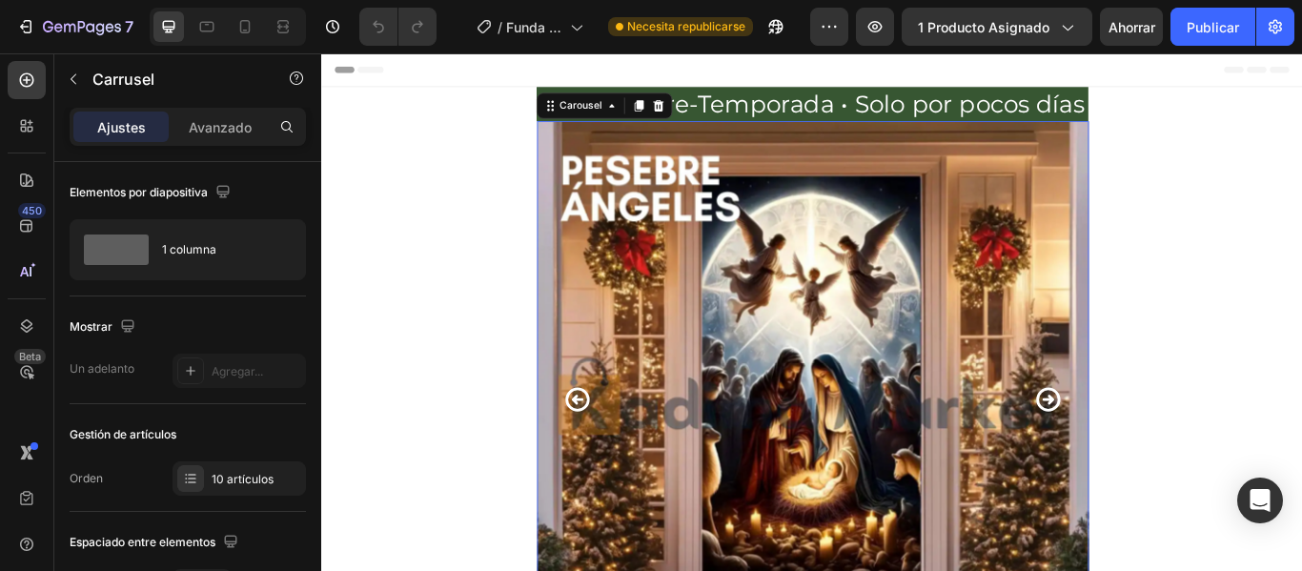
click at [611, 454] on icon "Carousel Back Arrow" at bounding box center [618, 456] width 33 height 33
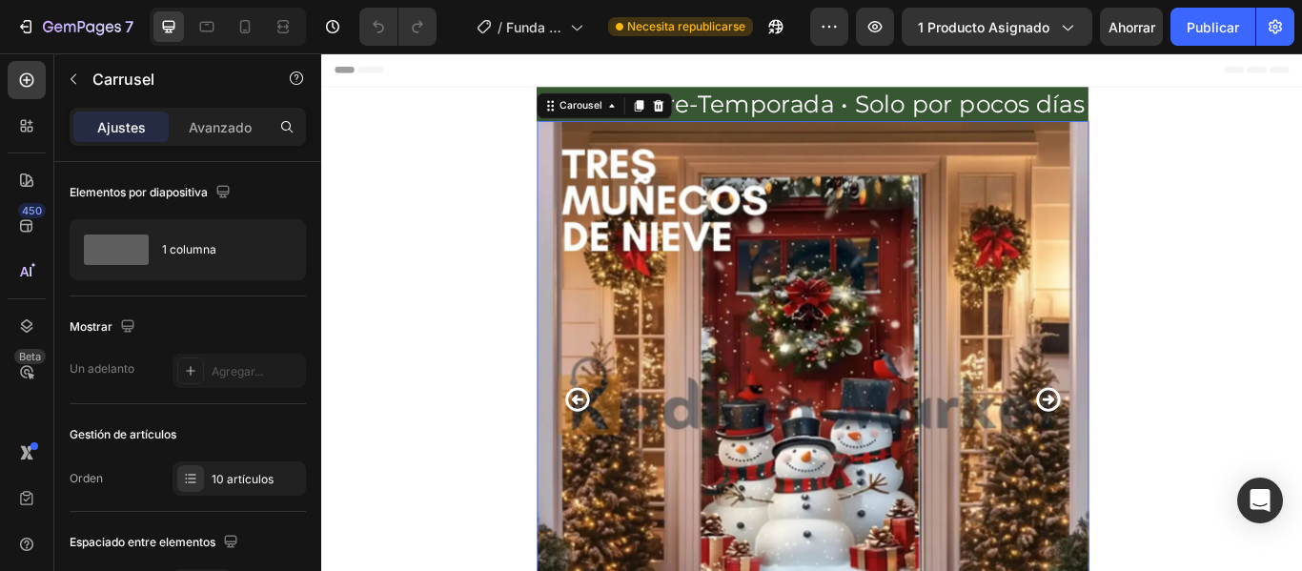
click at [611, 454] on icon "Carousel Back Arrow" at bounding box center [618, 456] width 33 height 33
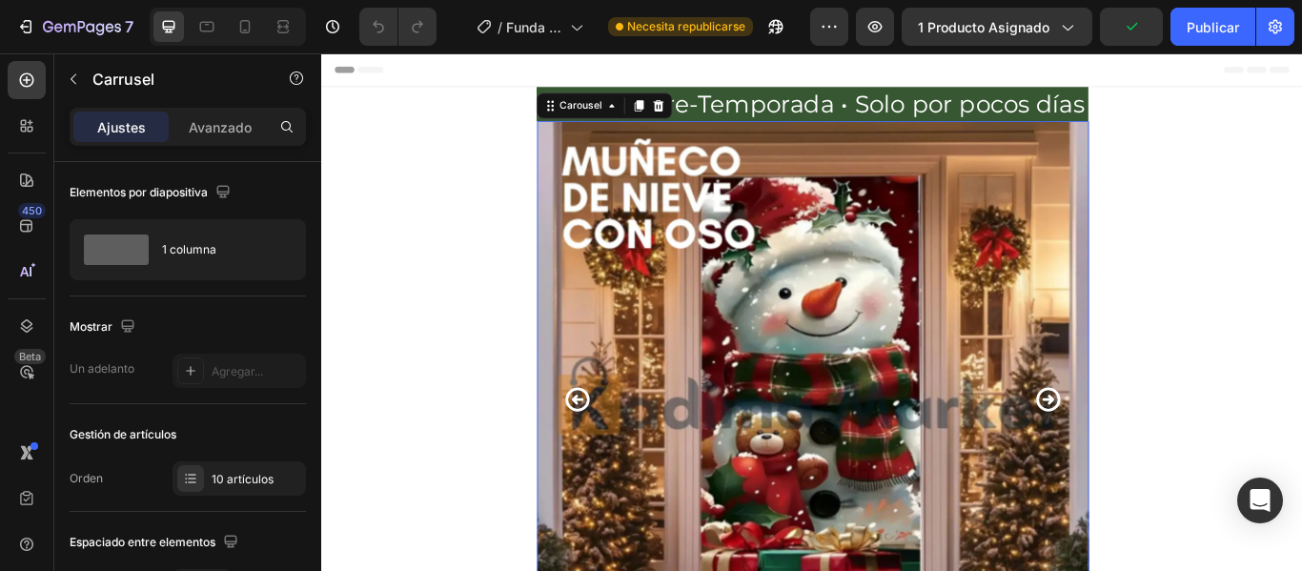
click at [611, 454] on icon "Carousel Back Arrow" at bounding box center [618, 456] width 33 height 33
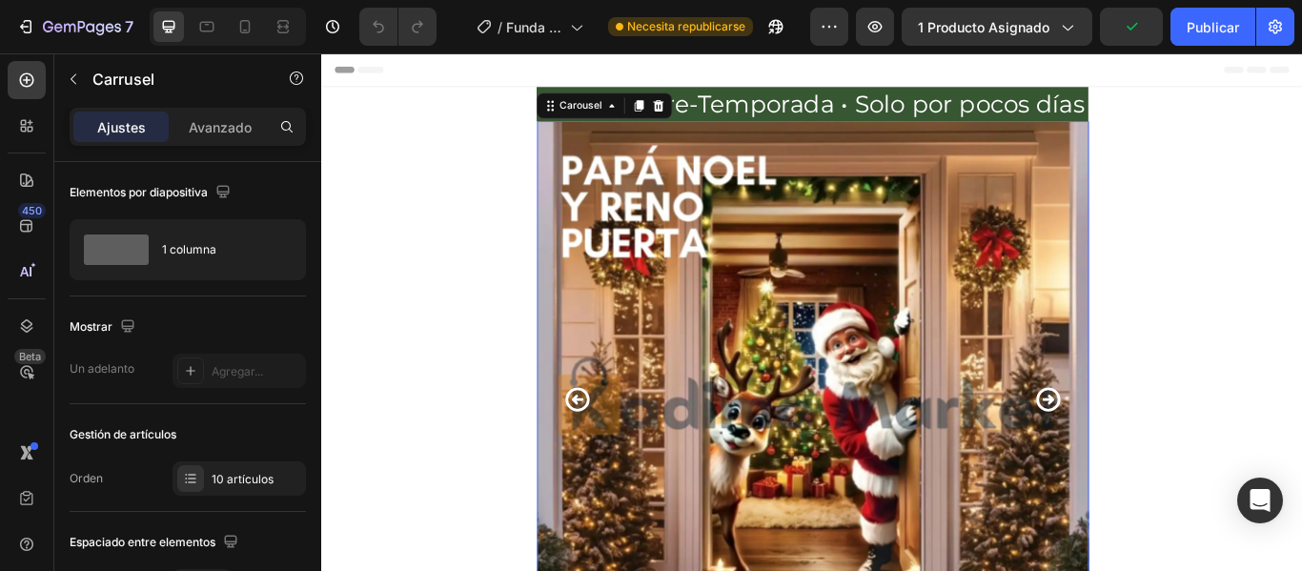
click at [611, 456] on icon "Carousel Back Arrow" at bounding box center [618, 457] width 29 height 29
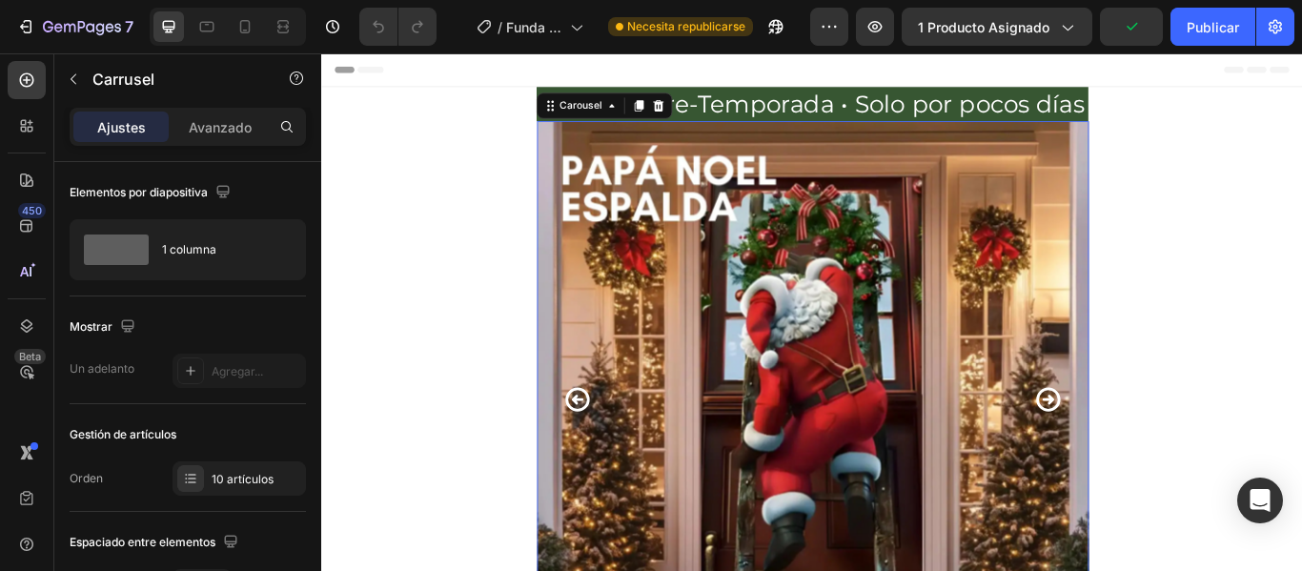
click at [611, 456] on icon "Carousel Back Arrow" at bounding box center [618, 457] width 29 height 29
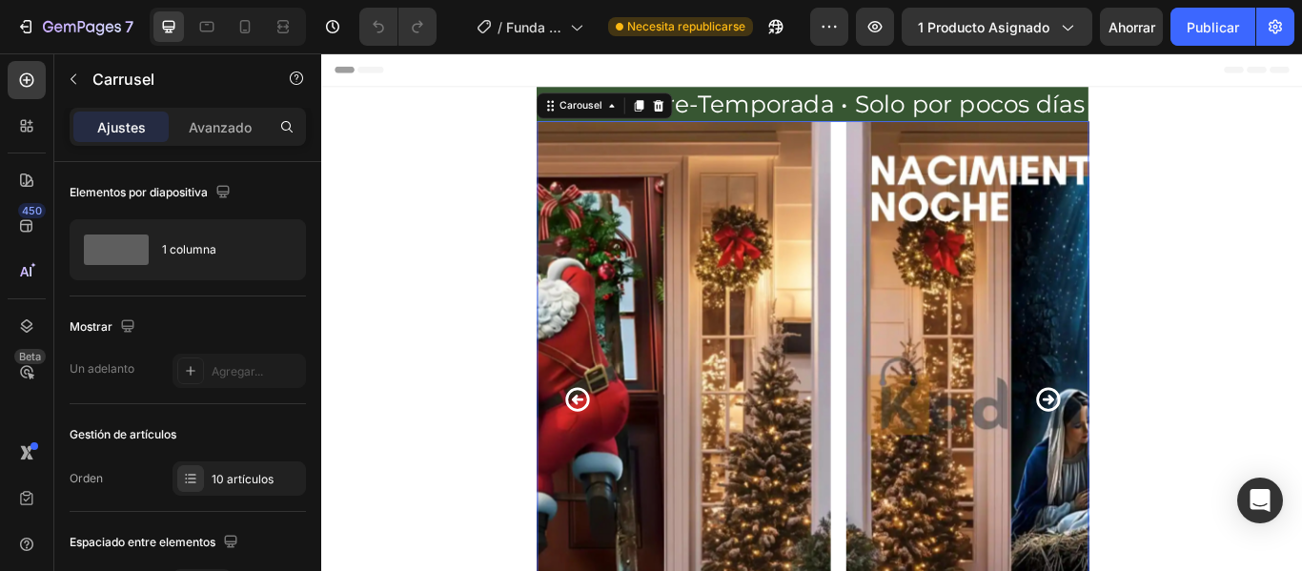
click at [613, 457] on icon "Carousel Back Arrow" at bounding box center [618, 457] width 29 height 29
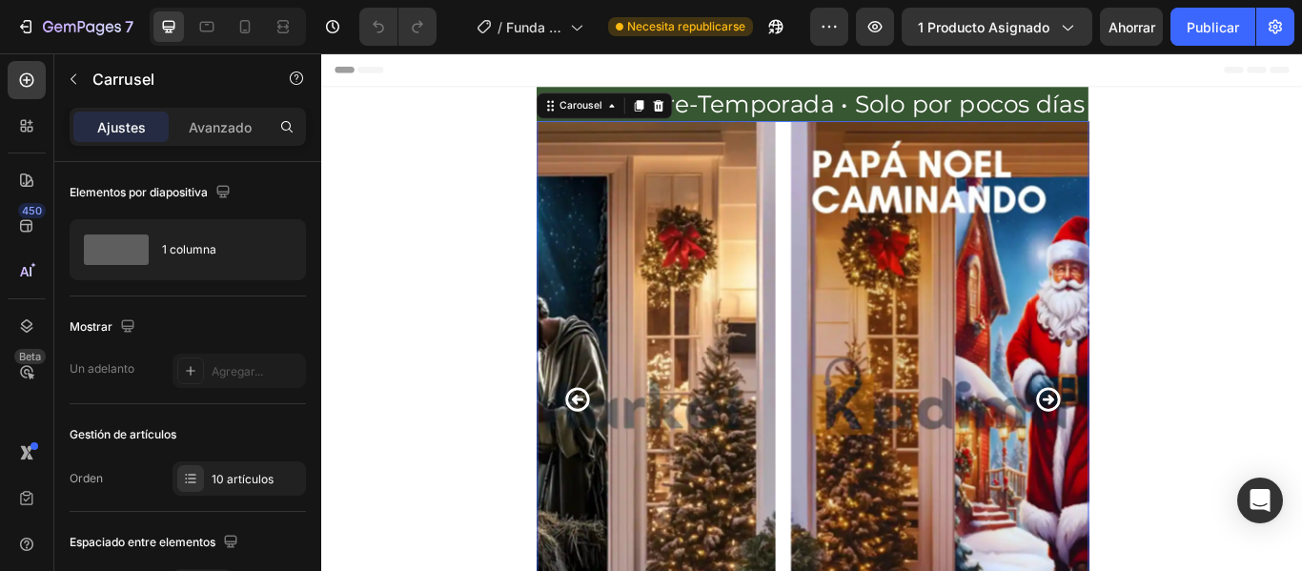
click at [613, 457] on icon "Carousel Back Arrow" at bounding box center [618, 457] width 29 height 29
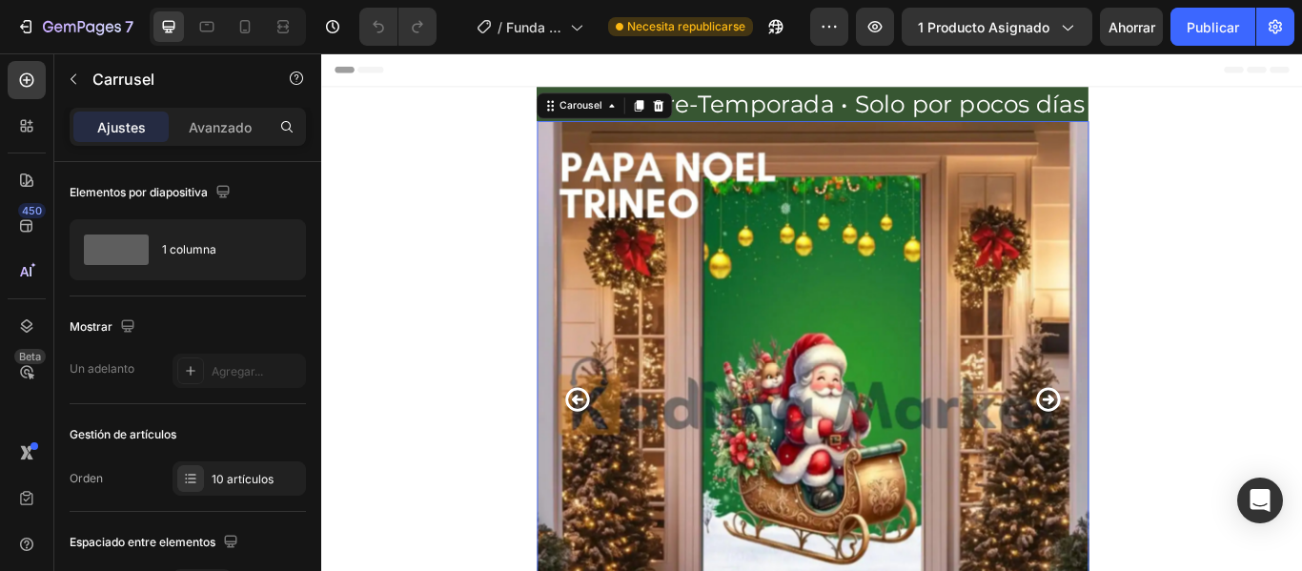
click at [613, 457] on icon "Carousel Back Arrow" at bounding box center [618, 457] width 29 height 29
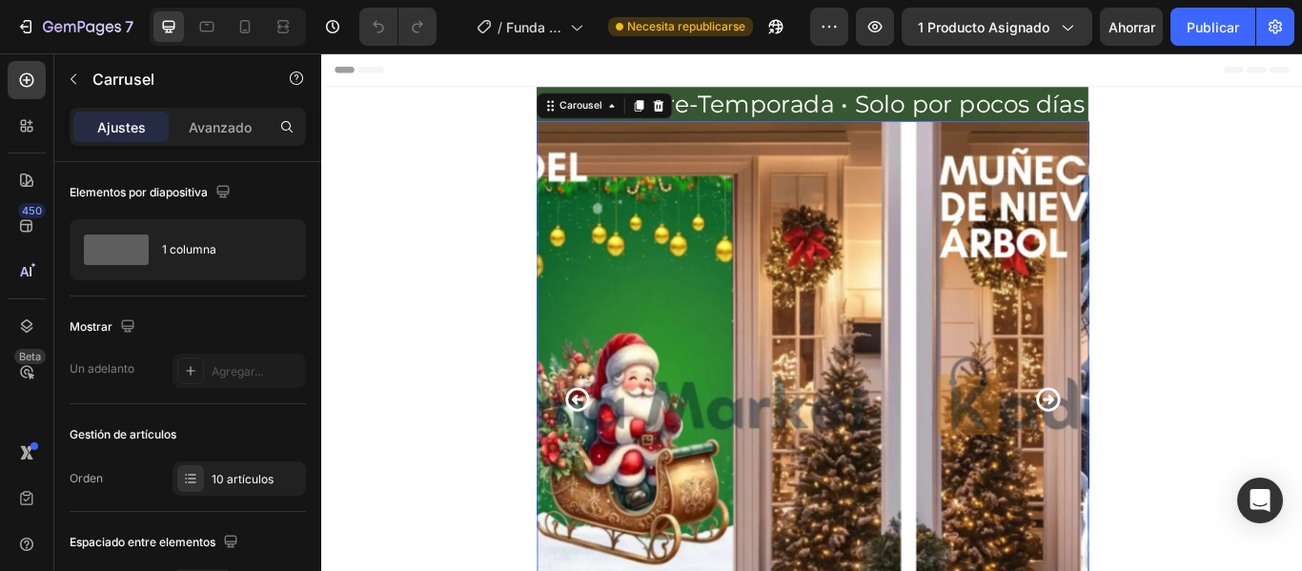
click at [613, 457] on icon "Carousel Back Arrow" at bounding box center [618, 457] width 29 height 29
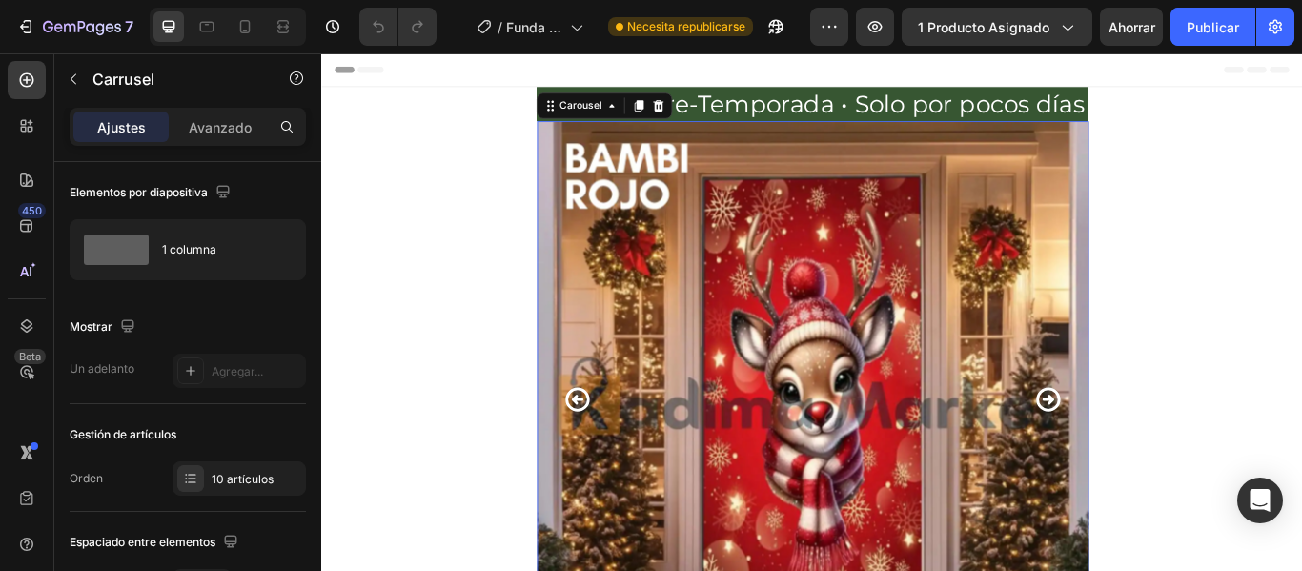
click at [1160, 458] on icon "Carousel Next Arrow" at bounding box center [1167, 456] width 33 height 33
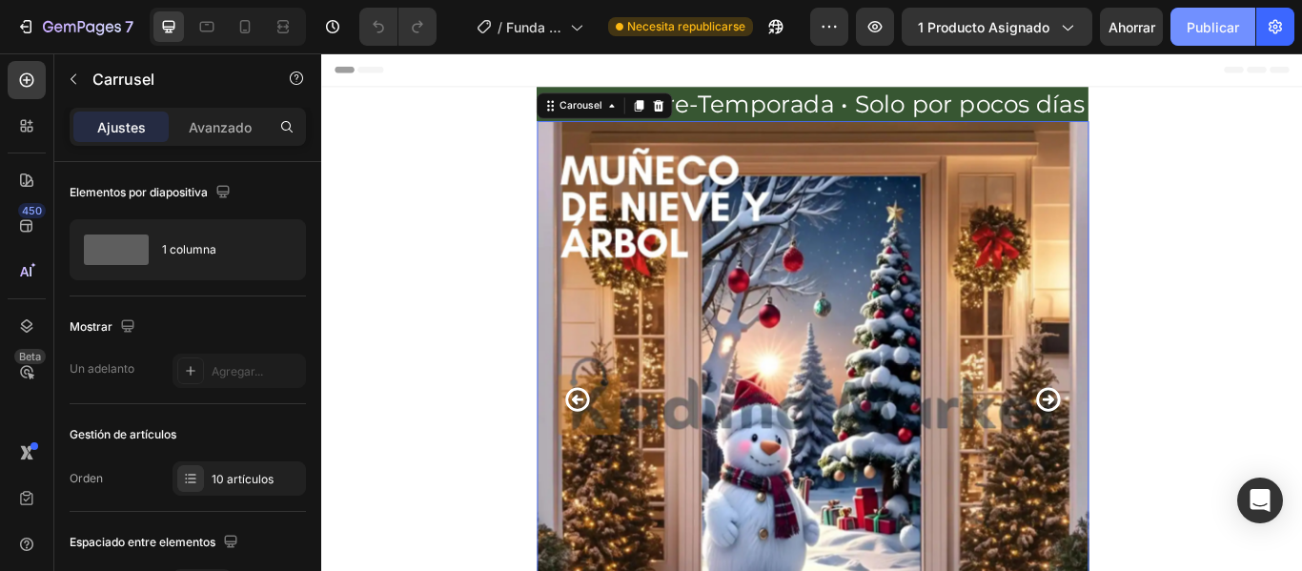
click at [1220, 26] on font "Publicar" at bounding box center [1213, 27] width 52 height 16
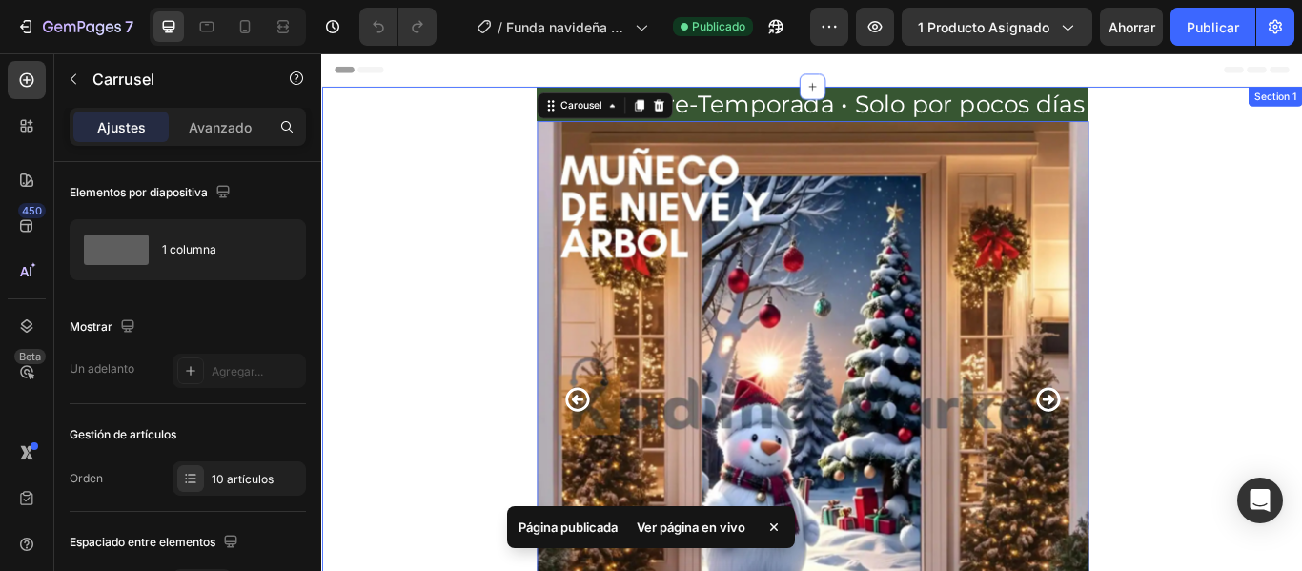
scroll to position [381, 0]
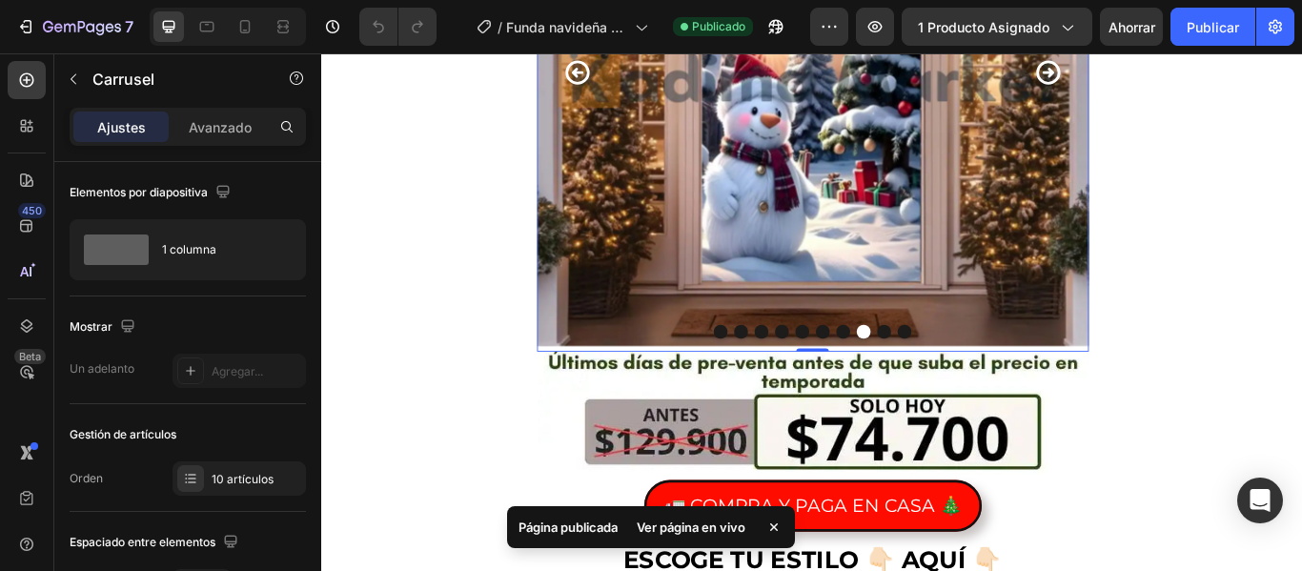
click at [782, 377] on button "Dot" at bounding box center [786, 378] width 16 height 16
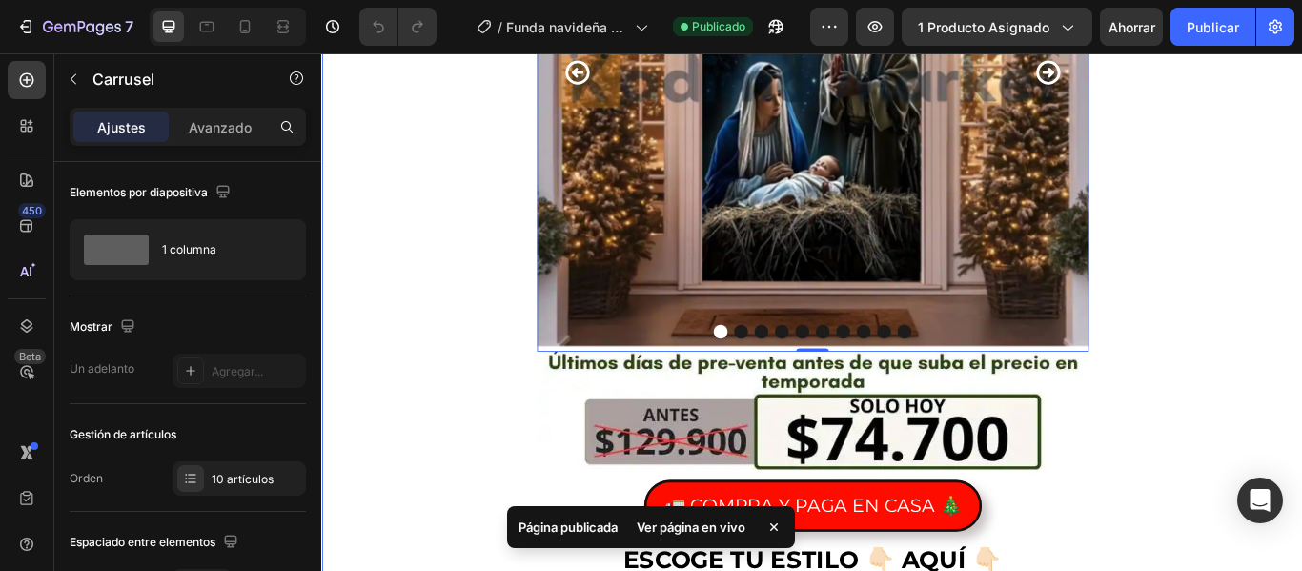
scroll to position [95, 0]
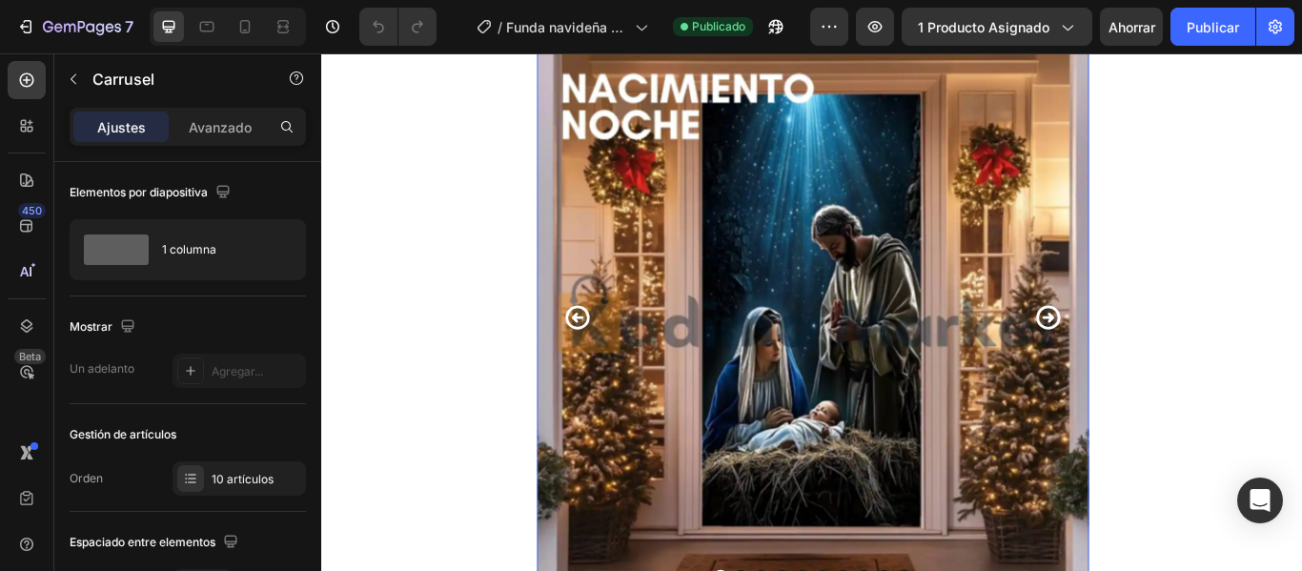
click at [1166, 355] on icon "Carousel Next Arrow" at bounding box center [1167, 361] width 33 height 33
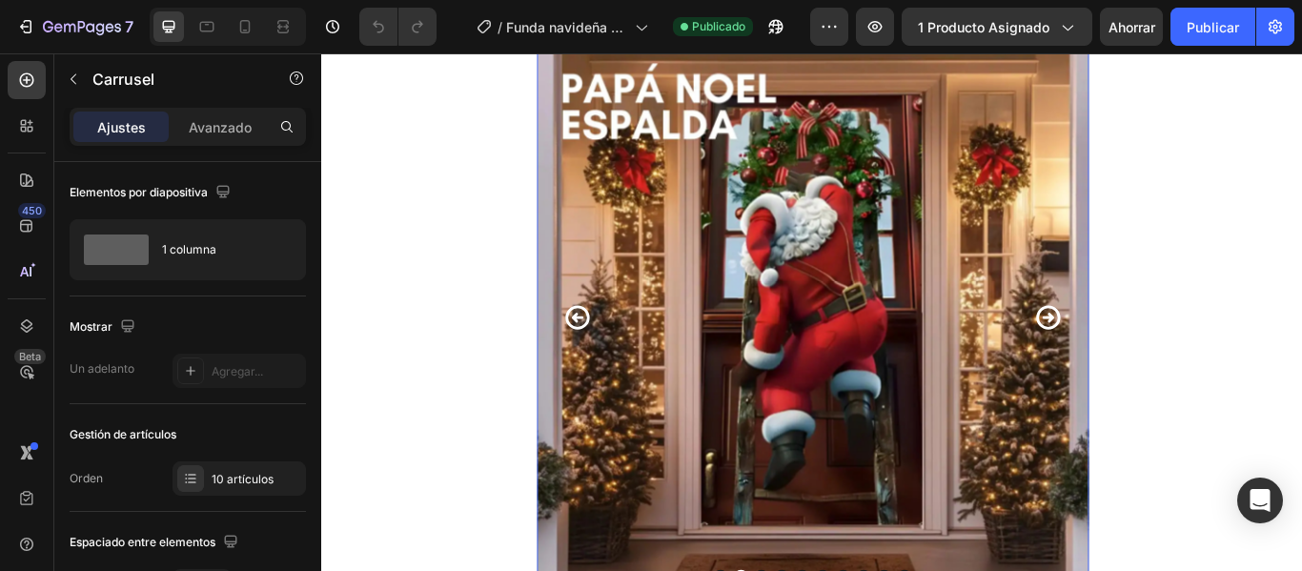
click at [1168, 356] on icon "Carousel Next Arrow" at bounding box center [1167, 361] width 33 height 33
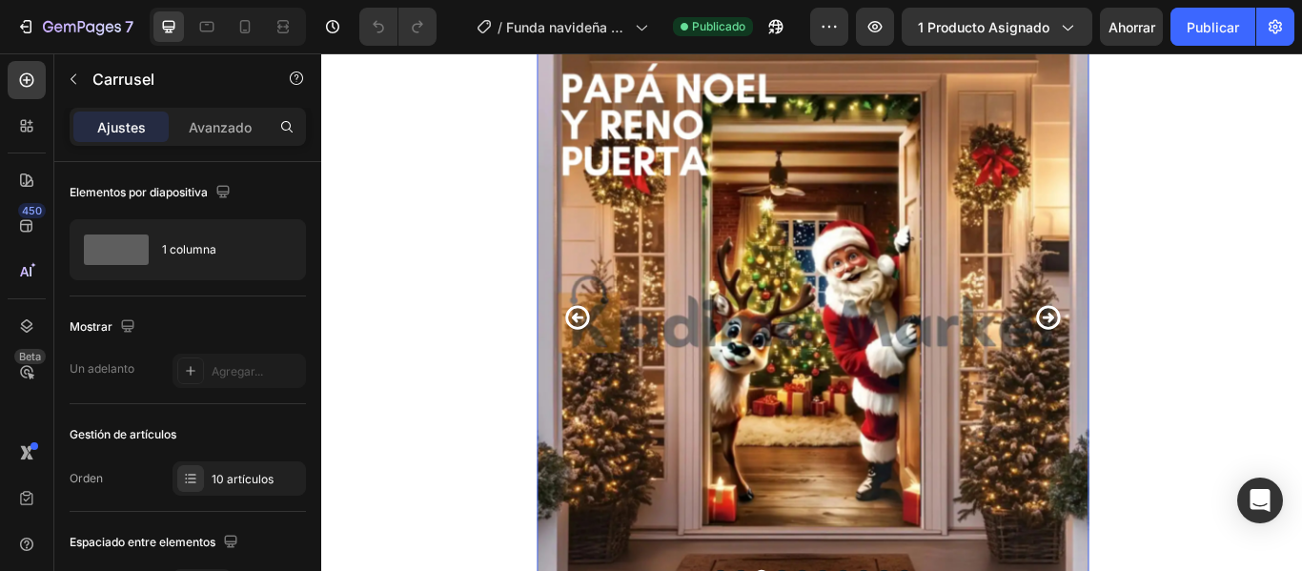
click at [1168, 356] on icon "Carousel Next Arrow" at bounding box center [1167, 361] width 33 height 33
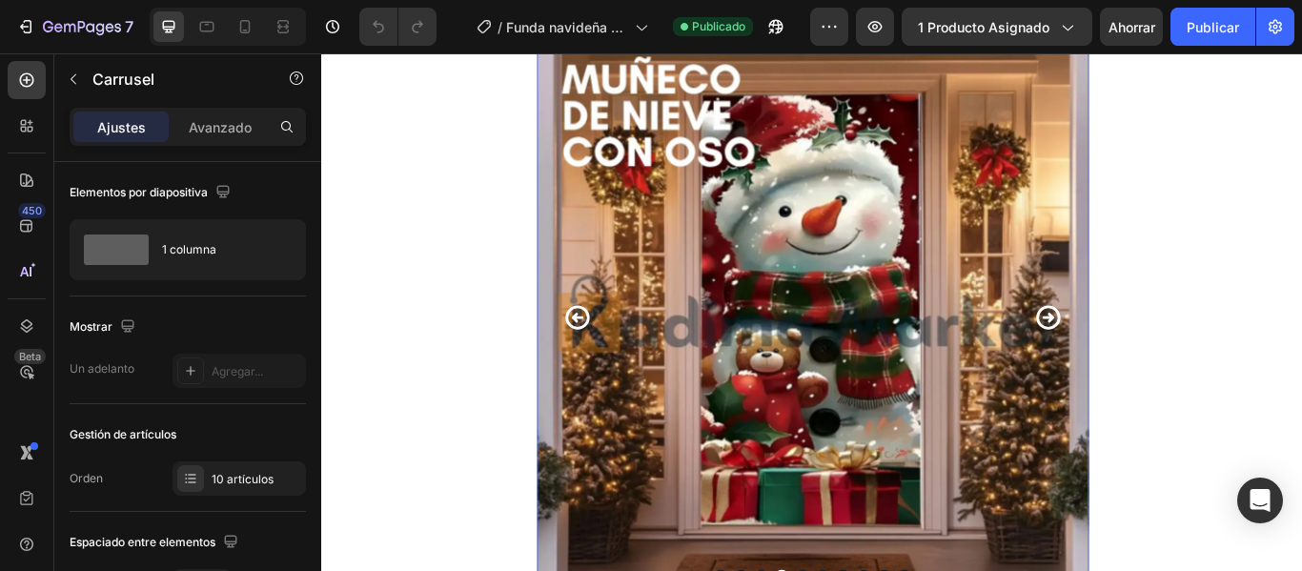
click at [1170, 358] on icon "Carousel Next Arrow" at bounding box center [1167, 361] width 33 height 33
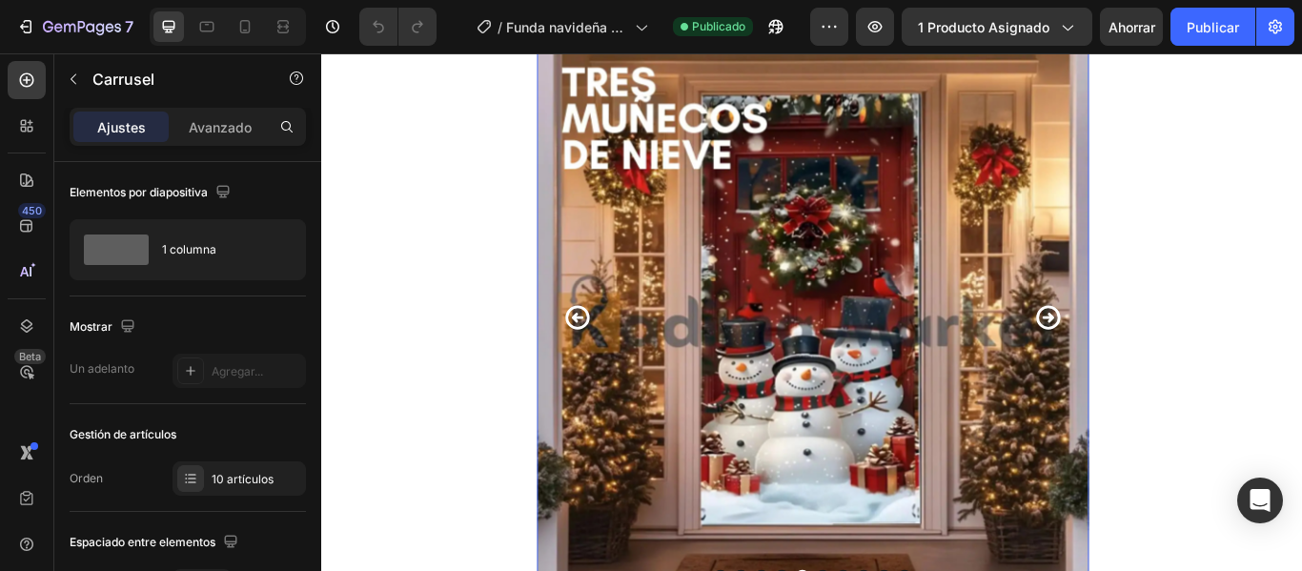
click at [1171, 358] on icon "Carousel Next Arrow" at bounding box center [1167, 362] width 29 height 29
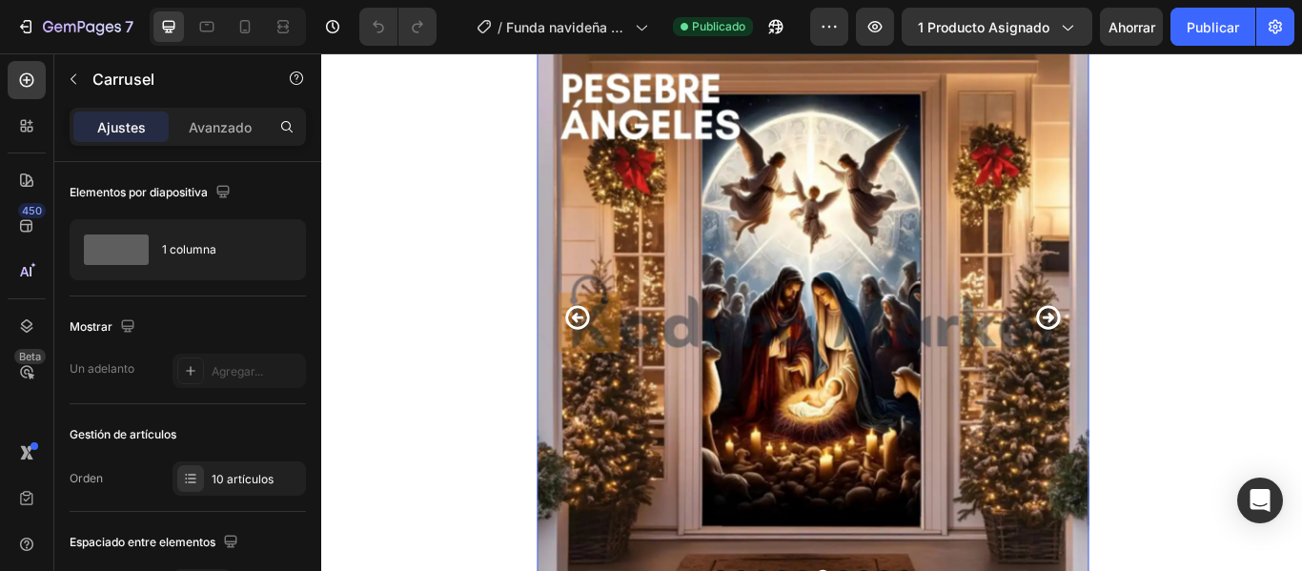
click at [1171, 358] on icon "Carousel Next Arrow" at bounding box center [1167, 362] width 29 height 29
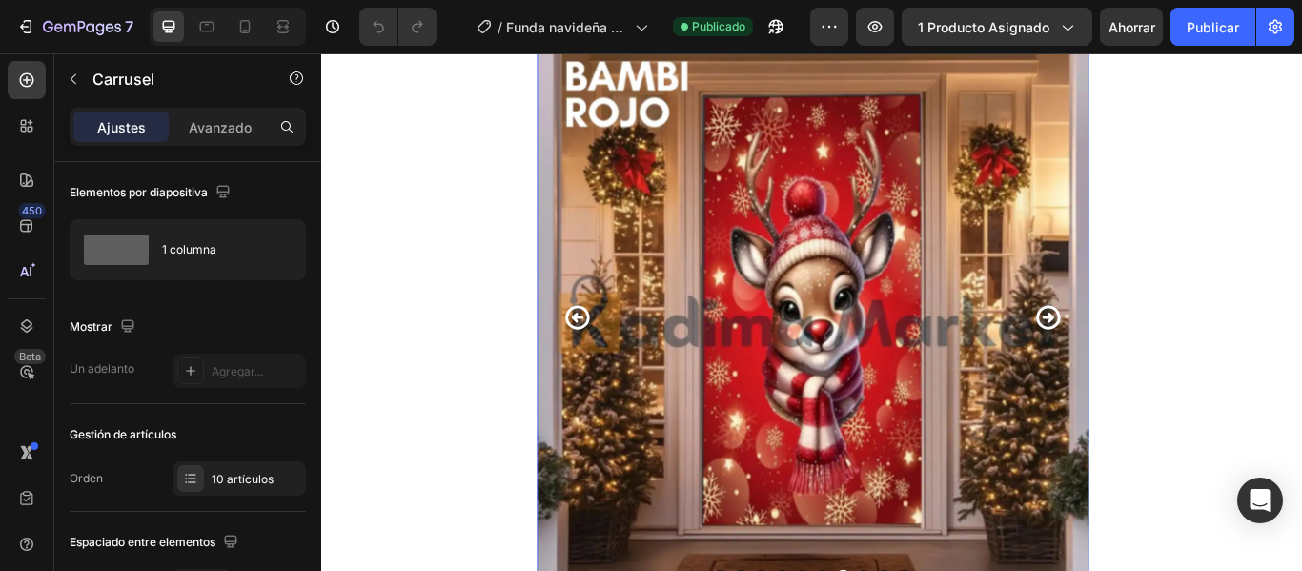
click at [1171, 358] on icon "Carousel Next Arrow" at bounding box center [1167, 362] width 29 height 29
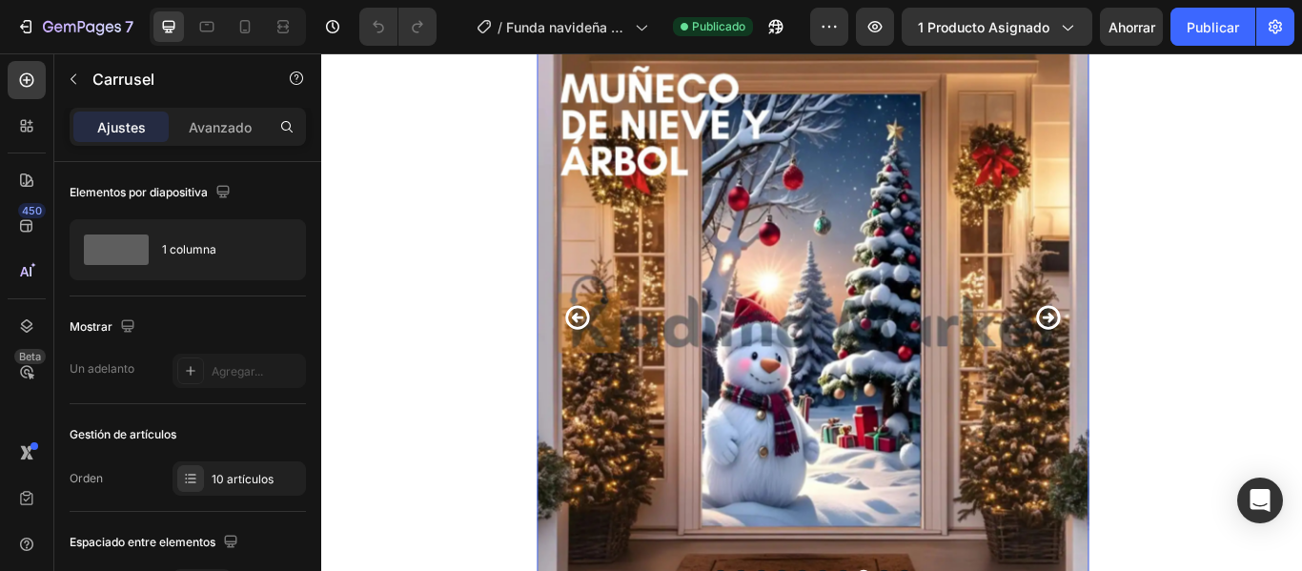
click at [1171, 358] on icon "Carousel Next Arrow" at bounding box center [1167, 362] width 29 height 29
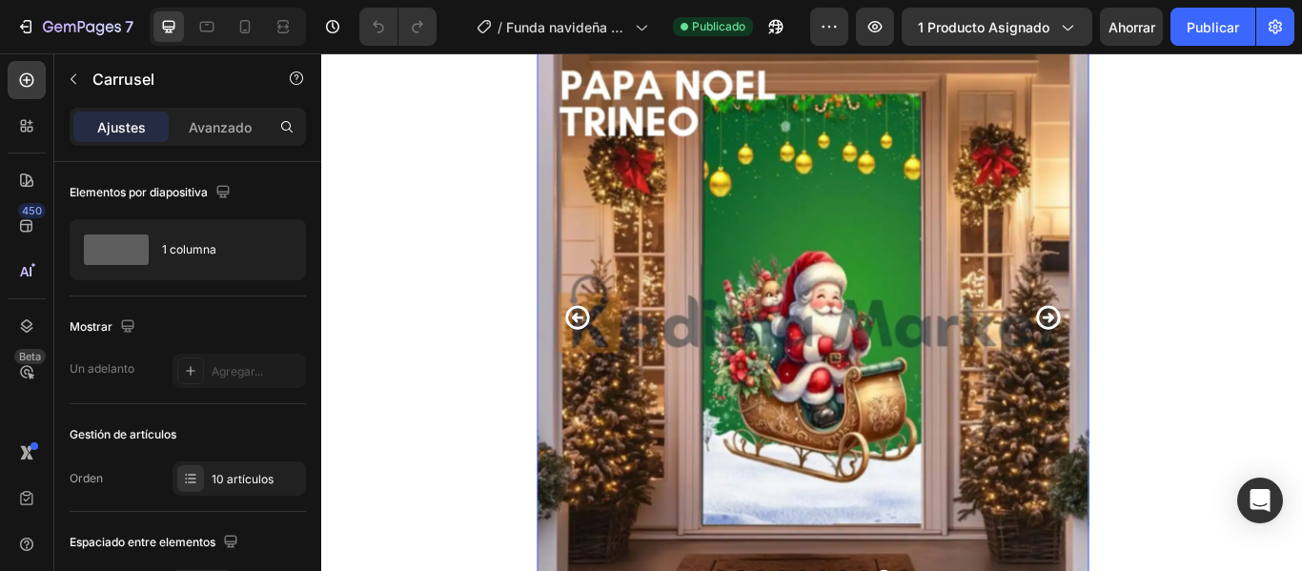
click at [1171, 358] on icon "Carousel Next Arrow" at bounding box center [1167, 362] width 29 height 29
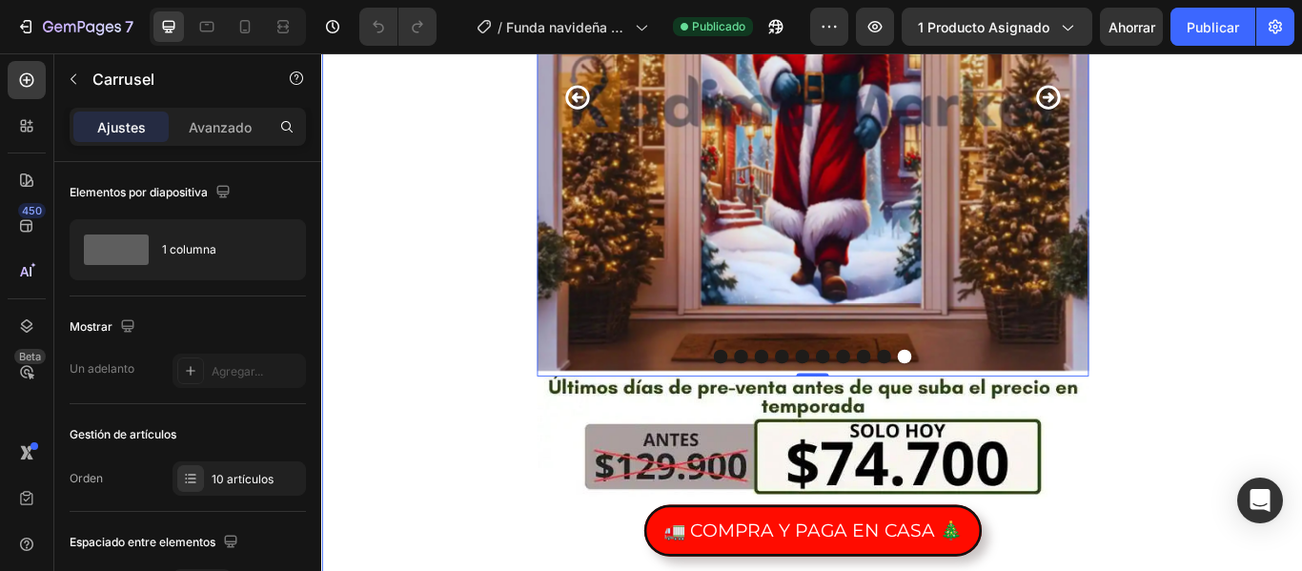
scroll to position [0, 0]
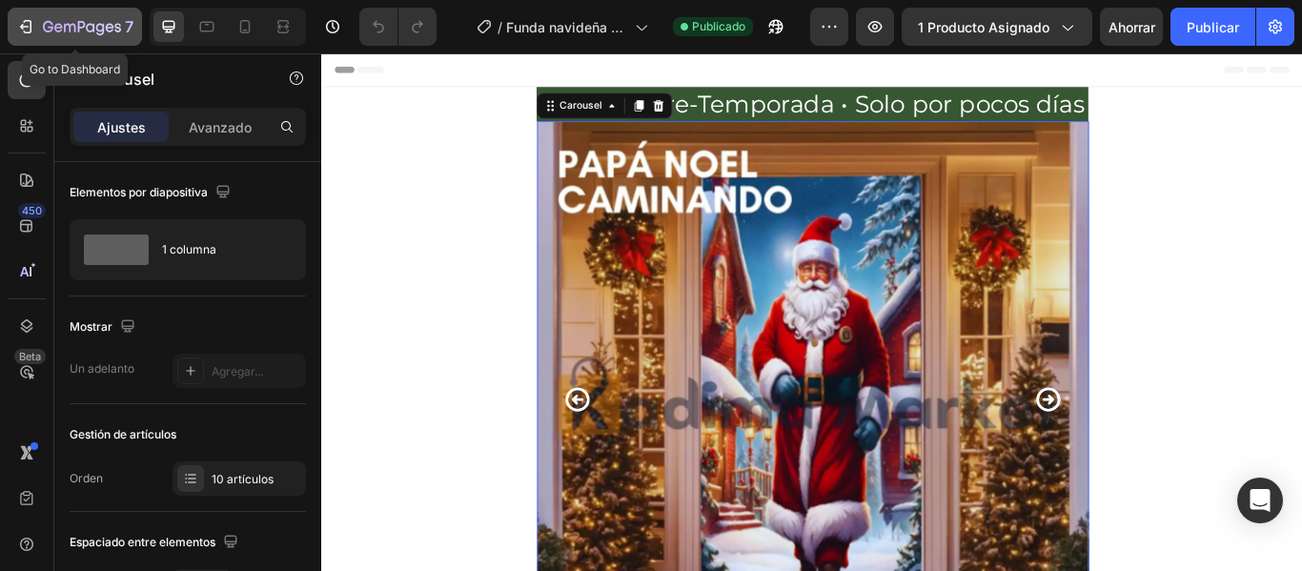
click at [71, 16] on div "7" at bounding box center [88, 26] width 91 height 23
